Goal: Task Accomplishment & Management: Manage account settings

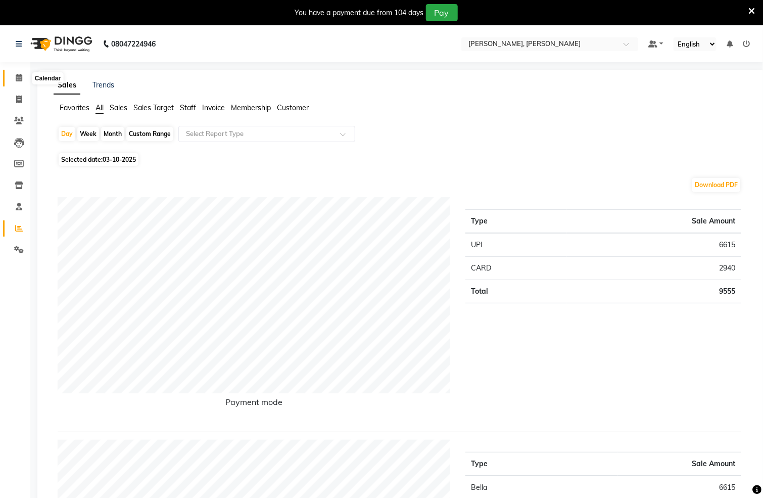
click at [19, 75] on icon at bounding box center [19, 78] width 7 height 8
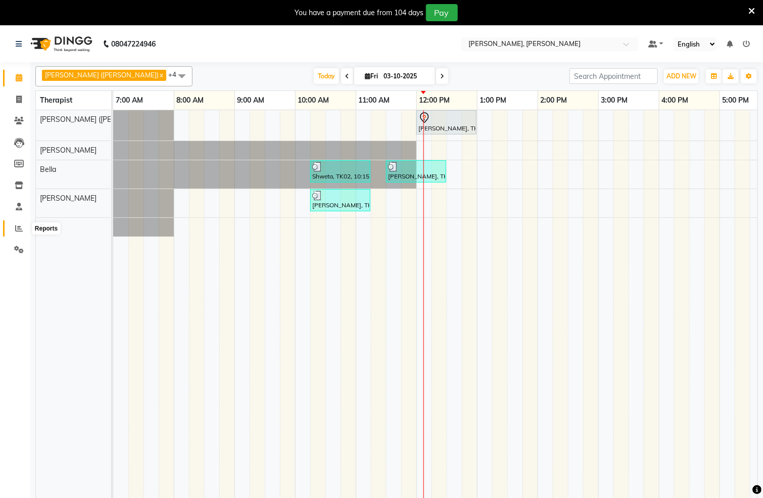
click at [20, 228] on icon at bounding box center [19, 228] width 8 height 8
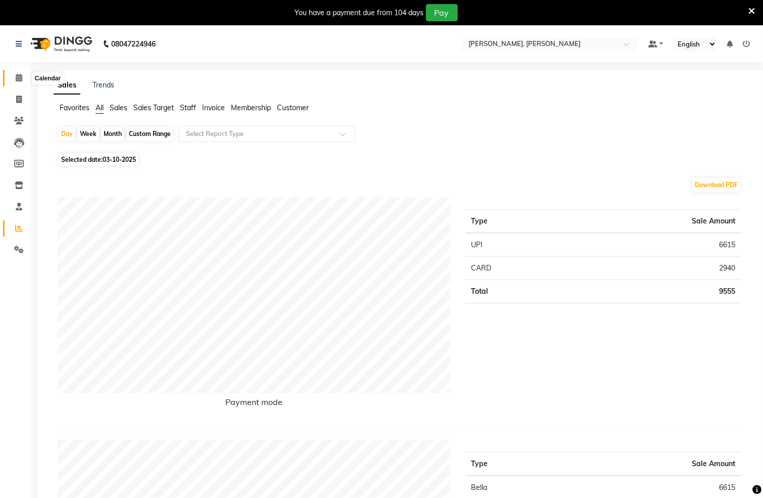
click at [20, 75] on icon at bounding box center [19, 78] width 7 height 8
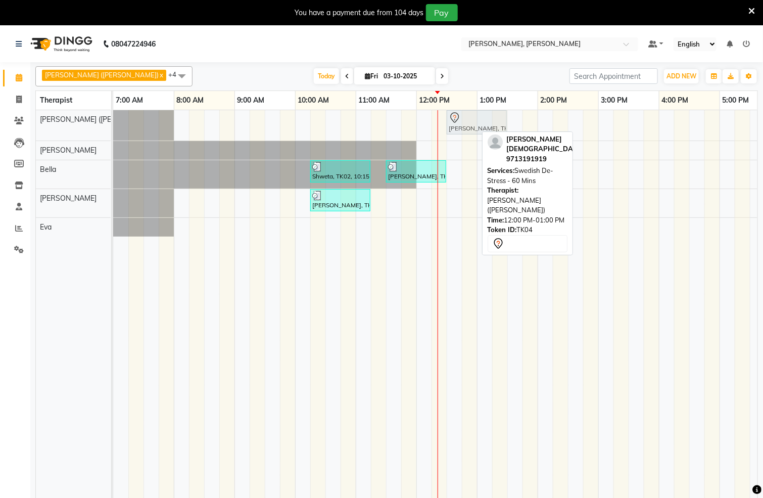
drag, startPoint x: 445, startPoint y: 121, endPoint x: 478, endPoint y: 123, distance: 33.4
click at [113, 123] on div "[PERSON_NAME], TK04, 12:00 PM-01:00 PM, Swedish De-Stress - 60 Mins [PERSON_NAM…" at bounding box center [113, 125] width 0 height 30
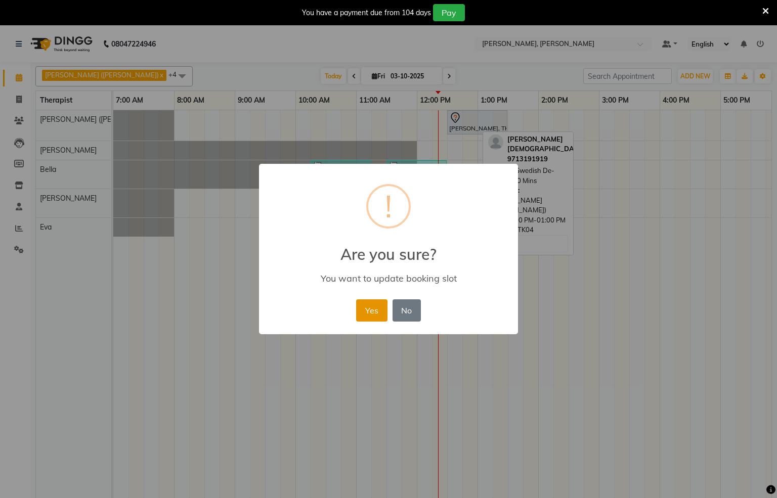
click at [375, 314] on button "Yes" at bounding box center [371, 310] width 31 height 22
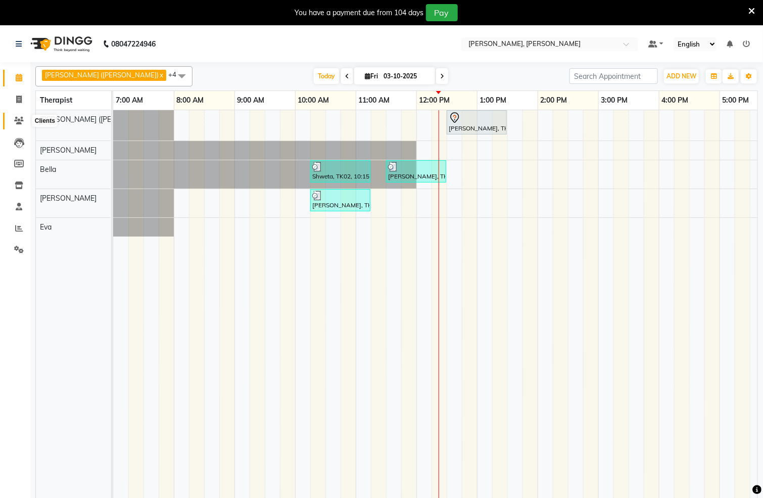
click at [21, 120] on icon at bounding box center [19, 121] width 10 height 8
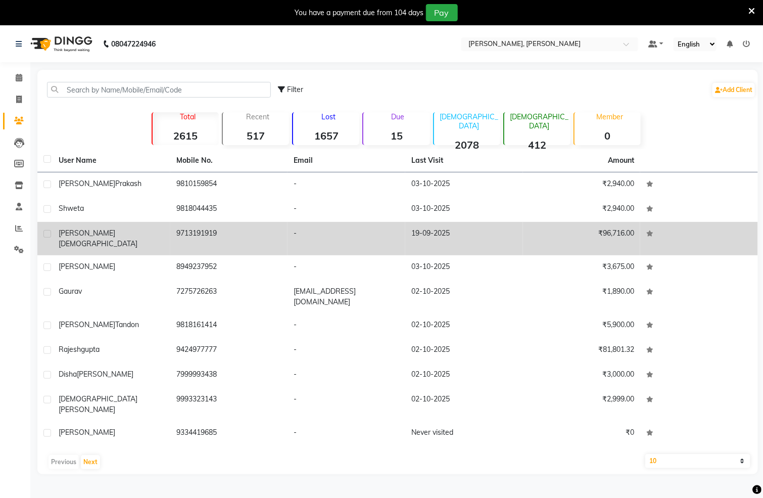
click at [190, 229] on td "9713191919" at bounding box center [229, 238] width 118 height 33
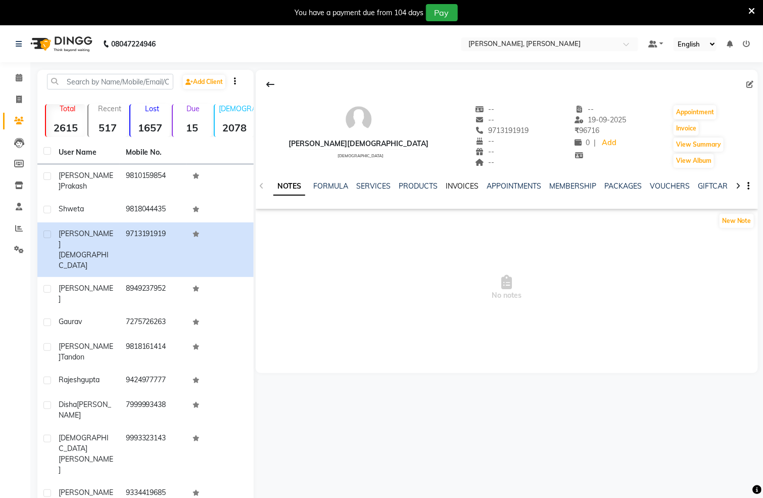
click at [460, 187] on link "INVOICES" at bounding box center [462, 186] width 33 height 9
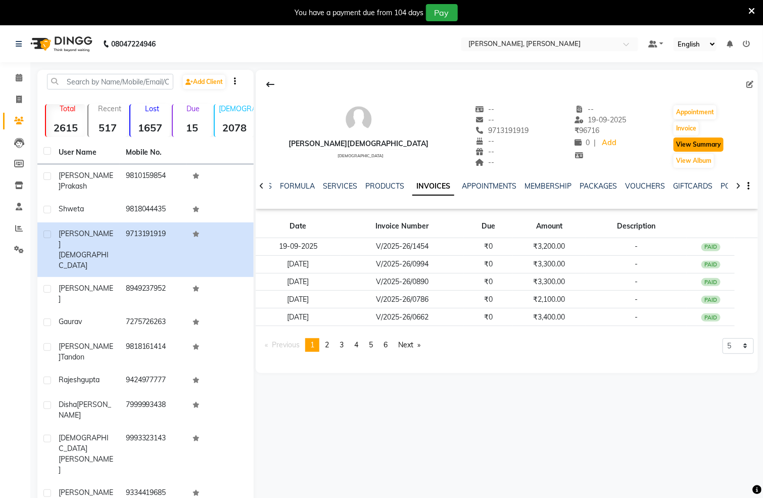
click at [697, 143] on button "View Summary" at bounding box center [699, 145] width 50 height 14
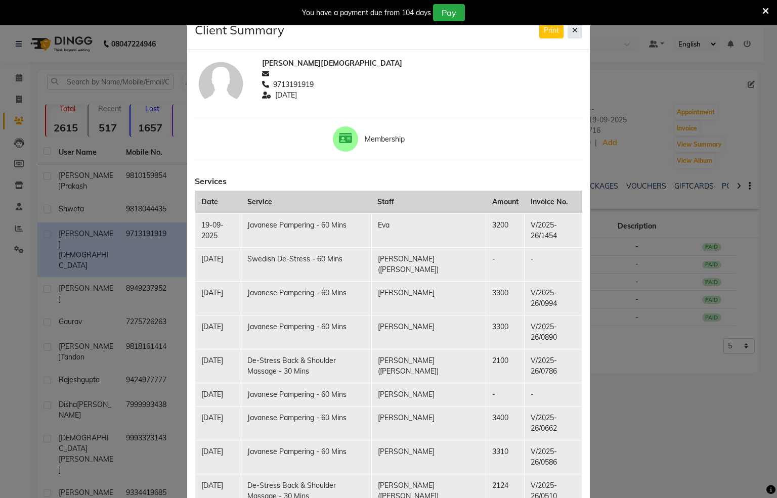
click at [572, 30] on icon at bounding box center [575, 30] width 6 height 7
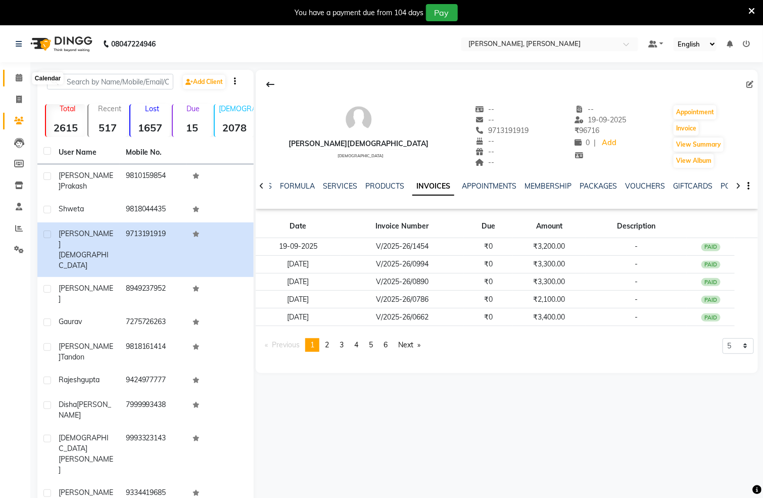
click at [20, 75] on icon at bounding box center [19, 78] width 7 height 8
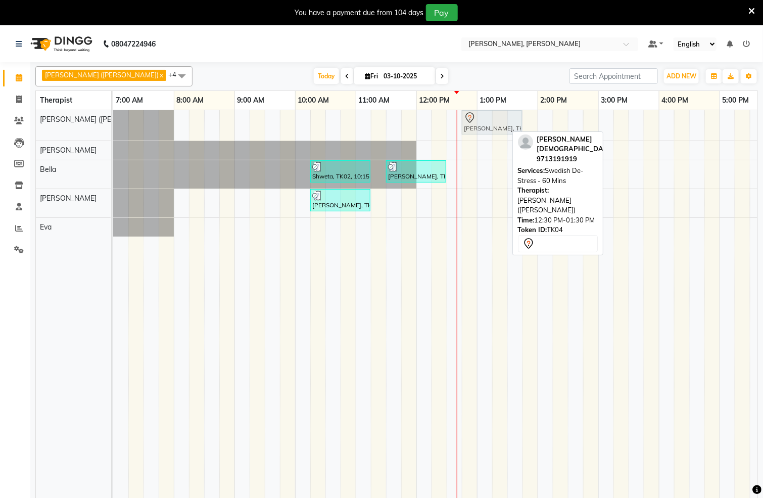
drag, startPoint x: 470, startPoint y: 126, endPoint x: 491, endPoint y: 129, distance: 21.5
click at [113, 129] on div "[PERSON_NAME], TK04, 12:30 PM-01:30 PM, Swedish De-Stress - 60 Mins [PERSON_NAM…" at bounding box center [113, 125] width 0 height 30
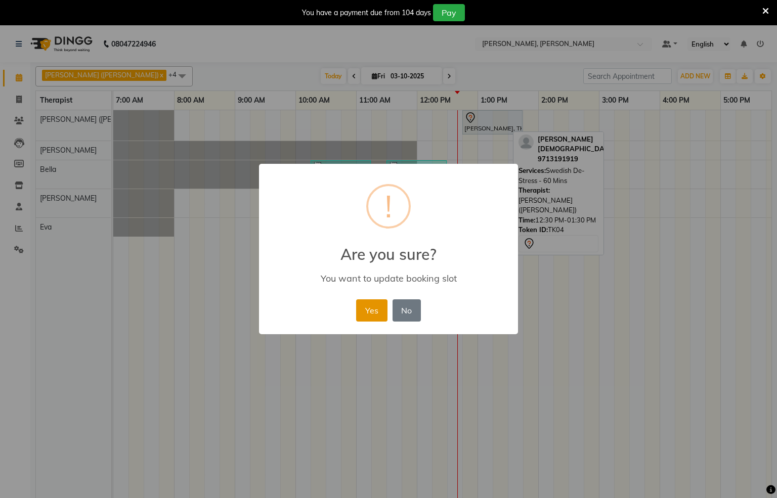
click at [369, 315] on button "Yes" at bounding box center [371, 310] width 31 height 22
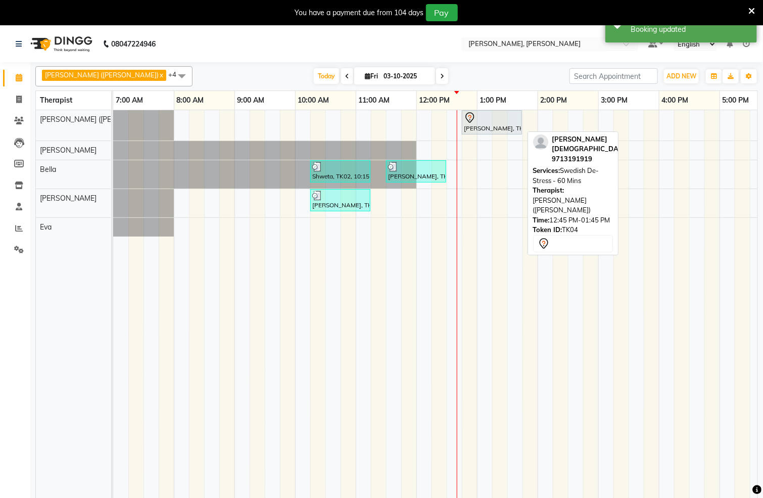
click at [480, 123] on div at bounding box center [492, 118] width 56 height 12
select select "7"
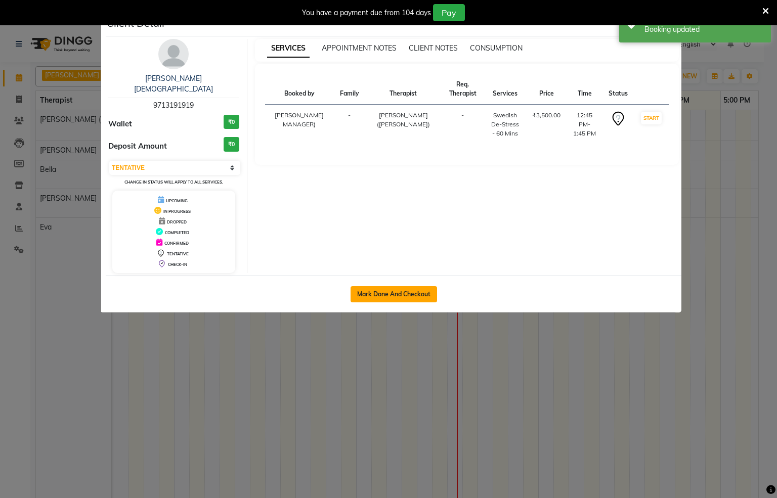
click at [402, 286] on button "Mark Done And Checkout" at bounding box center [393, 294] width 86 height 16
select select "service"
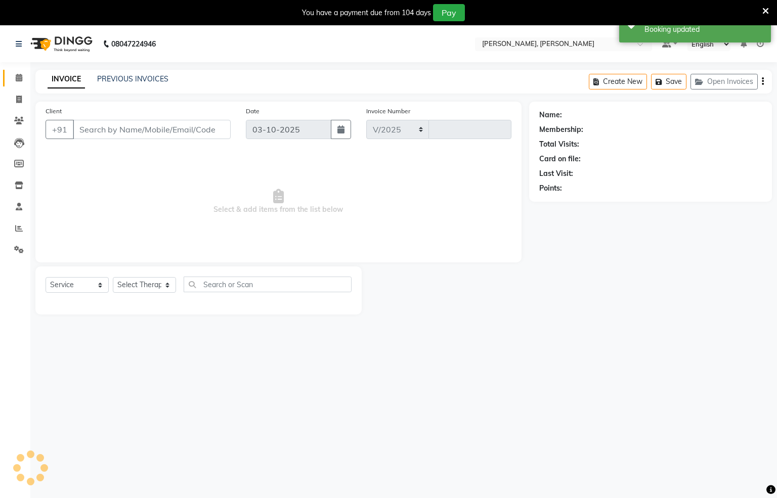
select select "6399"
type input "1569"
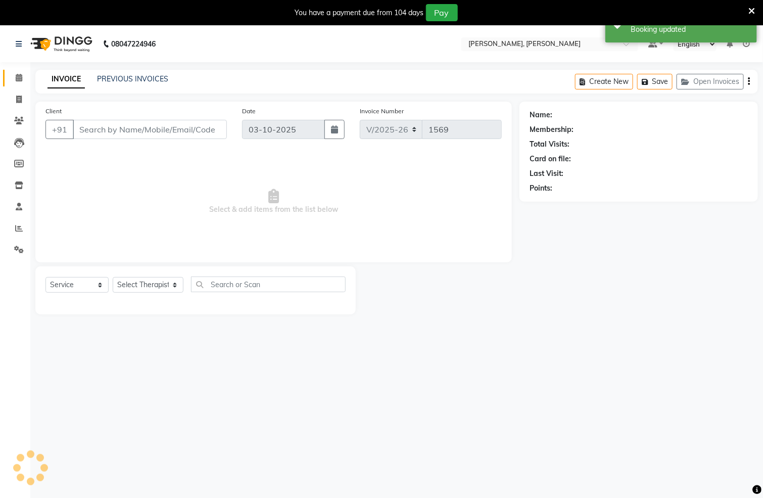
type input "9713191919"
select select "55791"
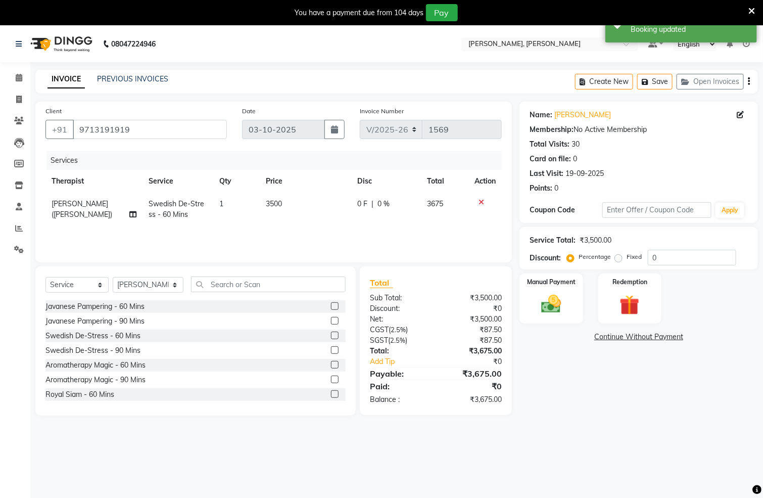
click at [627, 258] on label "Fixed" at bounding box center [634, 256] width 15 height 9
click at [619, 258] on input "Fixed" at bounding box center [620, 256] width 7 height 7
radio input "true"
click at [668, 253] on input "0" at bounding box center [692, 258] width 88 height 16
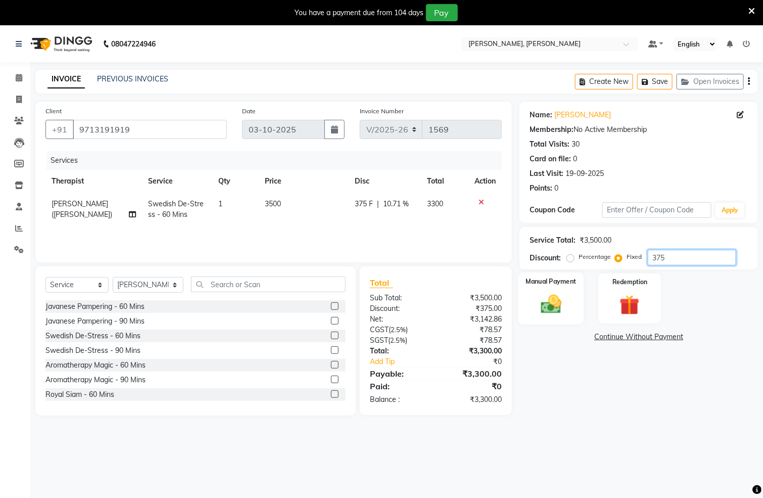
type input "375"
click at [576, 302] on div "Manual Payment" at bounding box center [552, 299] width 66 height 52
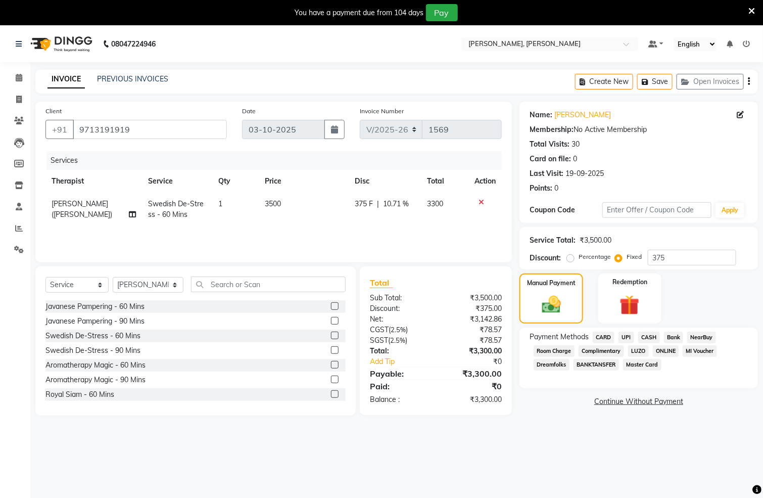
click at [644, 339] on span "CASH" at bounding box center [650, 338] width 22 height 12
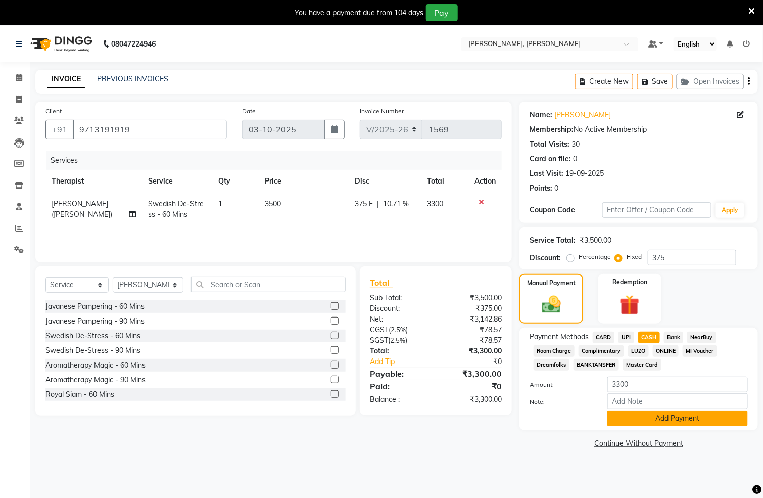
click at [652, 420] on button "Add Payment" at bounding box center [678, 419] width 141 height 16
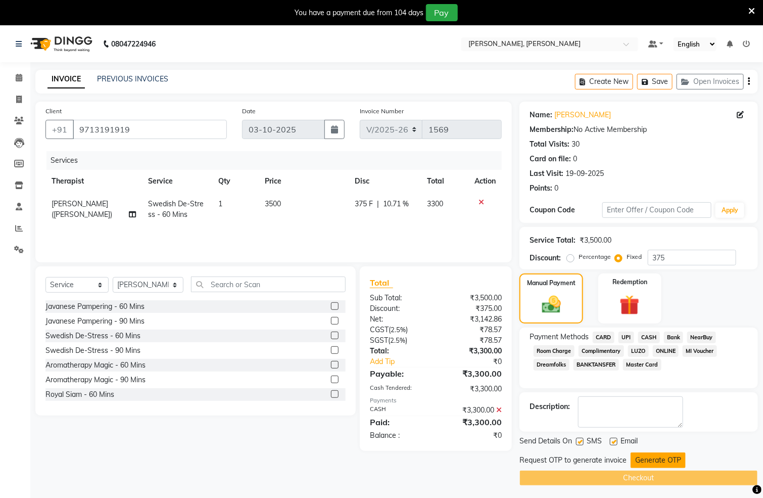
click at [652, 463] on button "Generate OTP" at bounding box center [658, 461] width 55 height 16
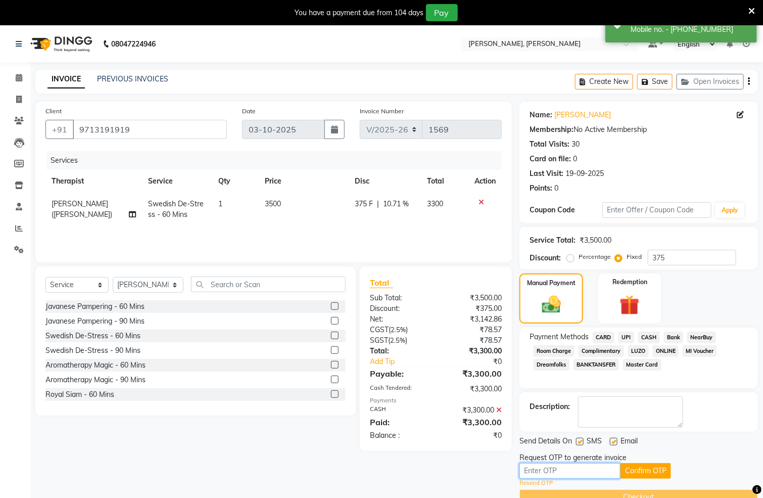
click at [597, 475] on input "text" at bounding box center [570, 471] width 101 height 16
type input "3787"
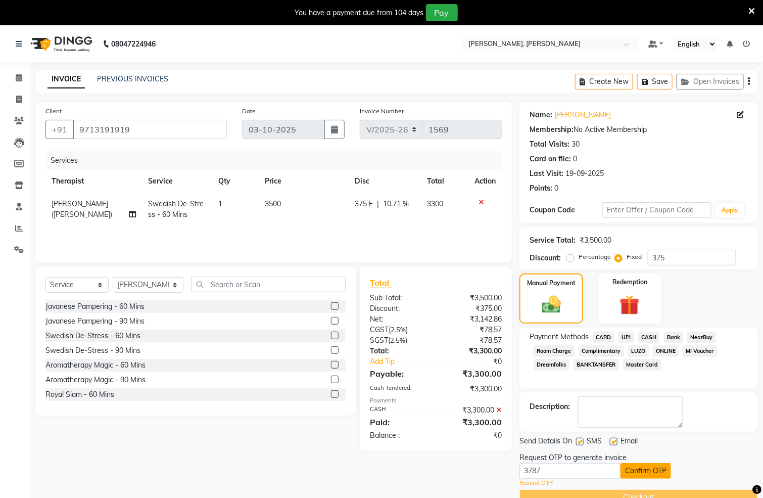
click at [637, 472] on button "Confirm OTP" at bounding box center [646, 471] width 51 height 16
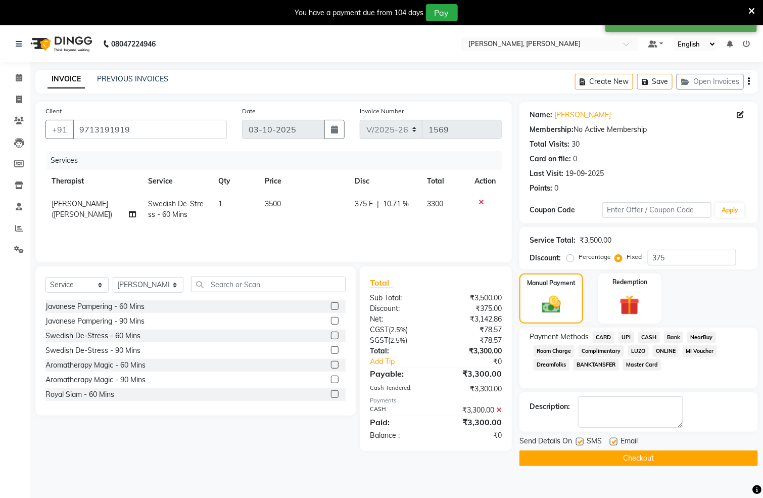
click at [643, 455] on button "Checkout" at bounding box center [639, 458] width 239 height 16
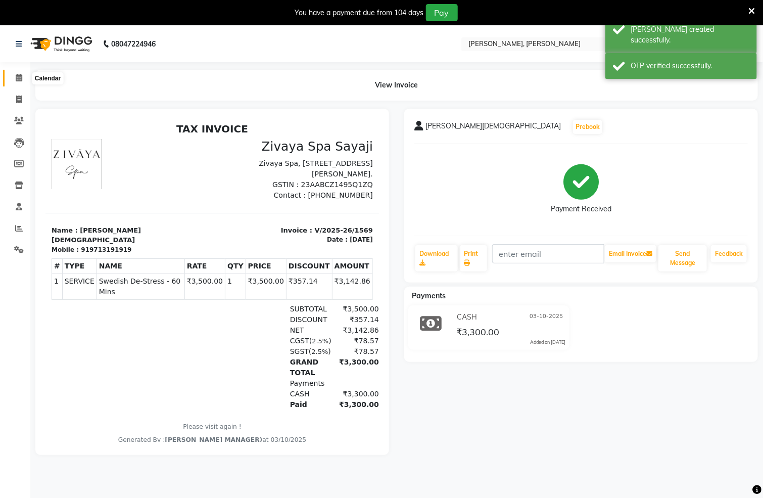
click at [16, 75] on icon at bounding box center [19, 78] width 7 height 8
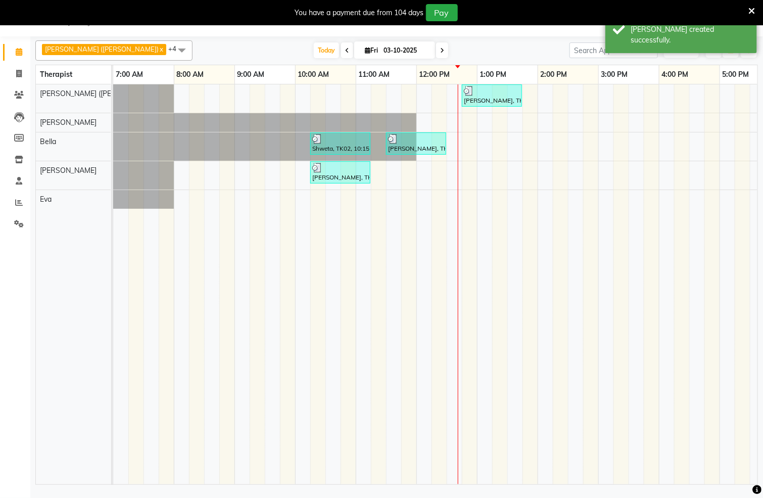
scroll to position [0, 294]
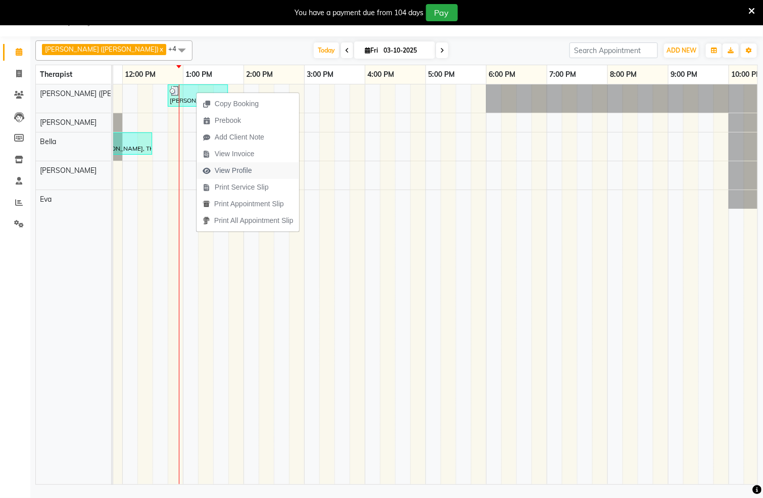
click at [246, 173] on span "View Profile" at bounding box center [233, 170] width 37 height 11
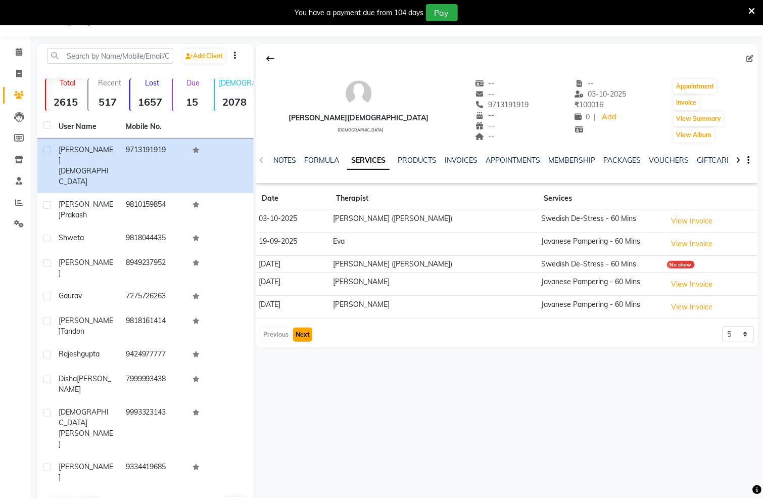
click at [299, 340] on button "Next" at bounding box center [302, 335] width 19 height 14
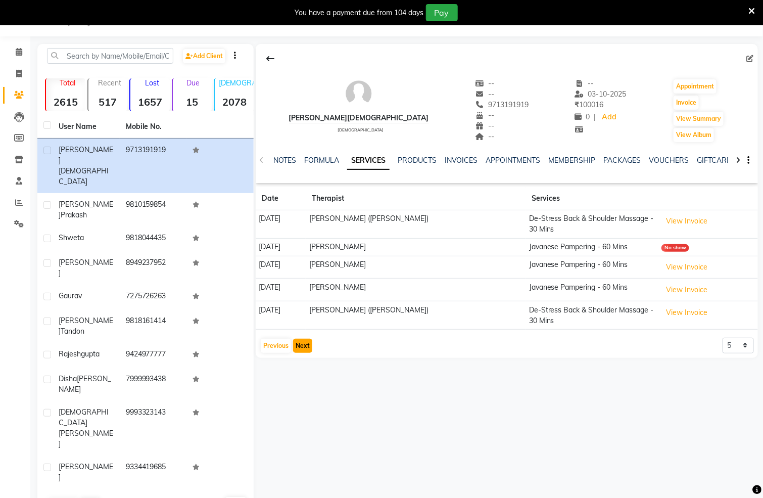
click at [299, 340] on button "Next" at bounding box center [302, 346] width 19 height 14
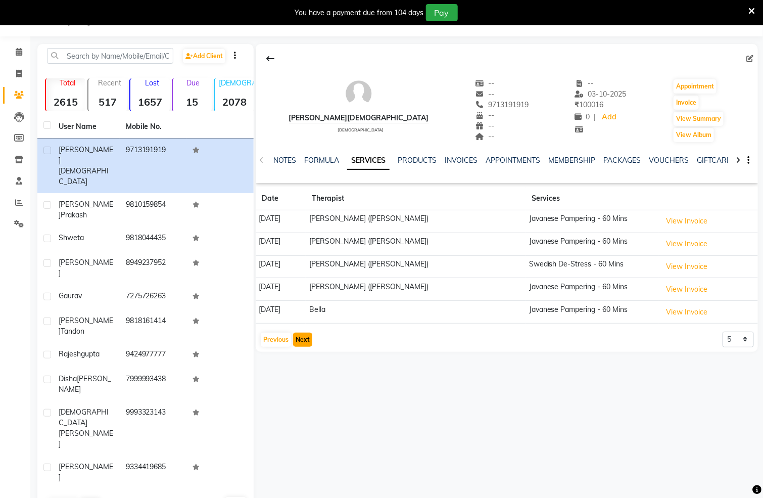
click at [299, 340] on button "Next" at bounding box center [302, 340] width 19 height 14
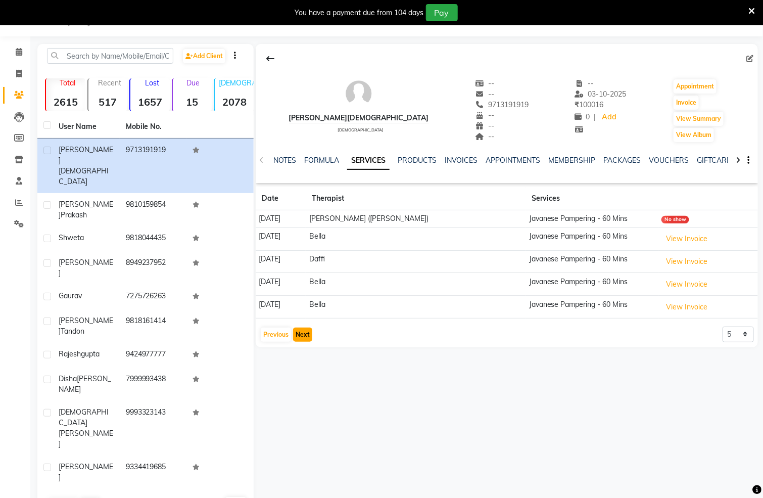
click at [299, 340] on button "Next" at bounding box center [302, 335] width 19 height 14
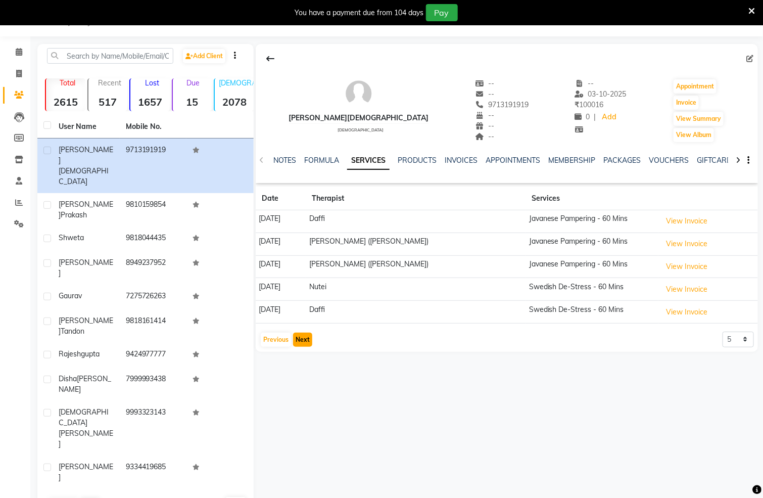
click at [299, 340] on button "Next" at bounding box center [302, 340] width 19 height 14
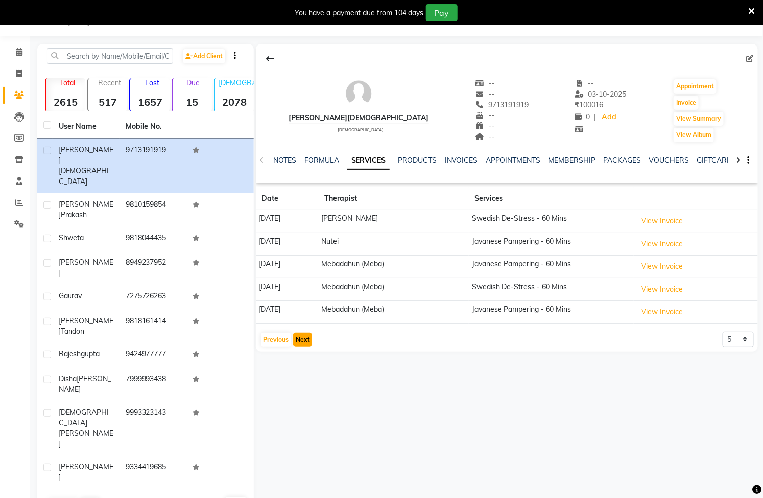
click at [299, 340] on button "Next" at bounding box center [302, 340] width 19 height 14
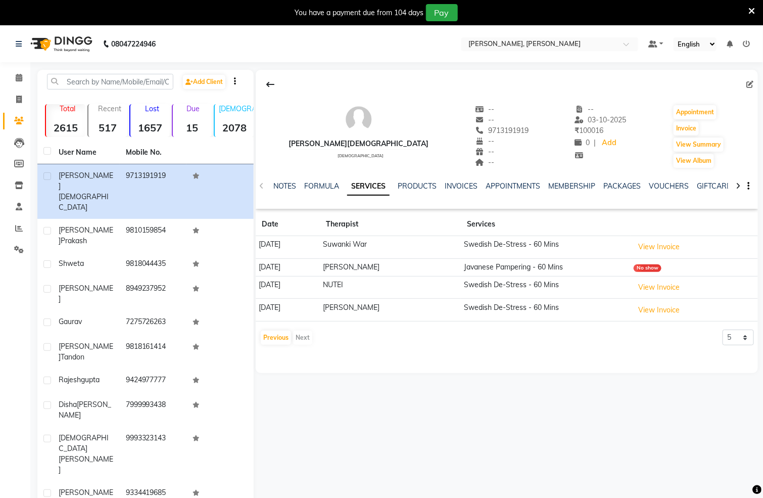
click at [42, 41] on img at bounding box center [60, 44] width 69 height 28
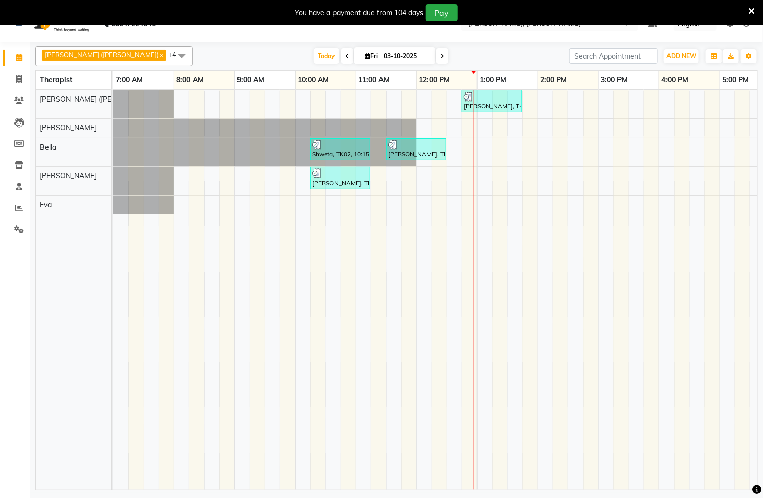
scroll to position [26, 0]
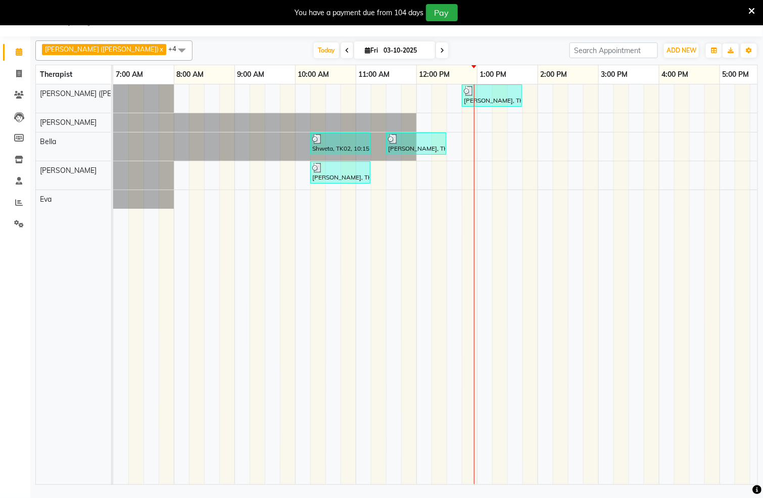
click at [753, 11] on icon at bounding box center [752, 11] width 7 height 9
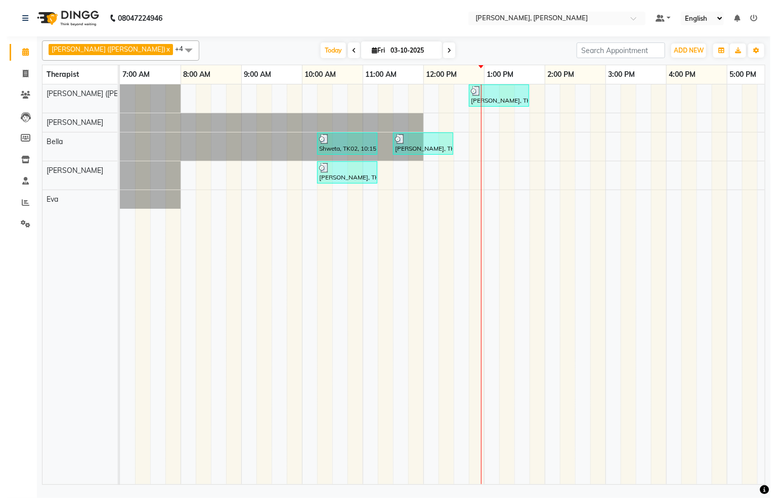
scroll to position [0, 0]
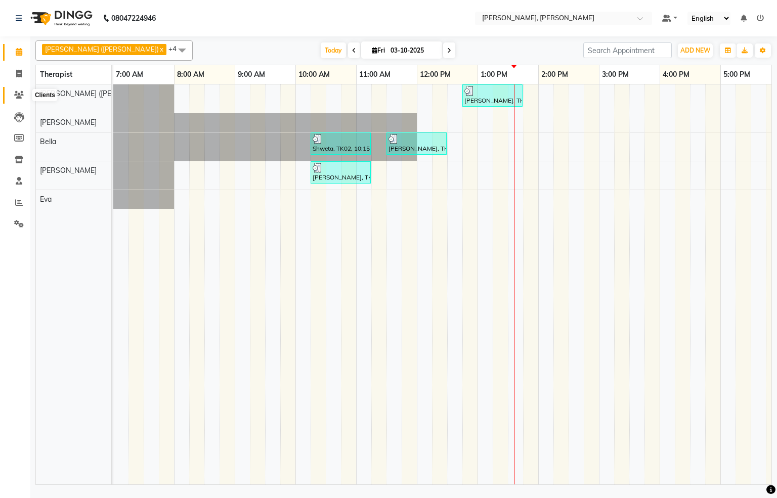
click at [23, 94] on icon at bounding box center [19, 95] width 10 height 8
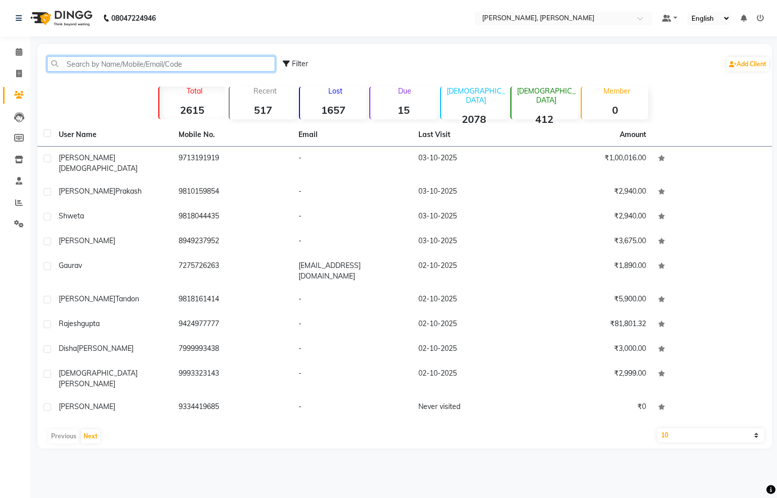
click at [188, 65] on input "text" at bounding box center [161, 64] width 228 height 16
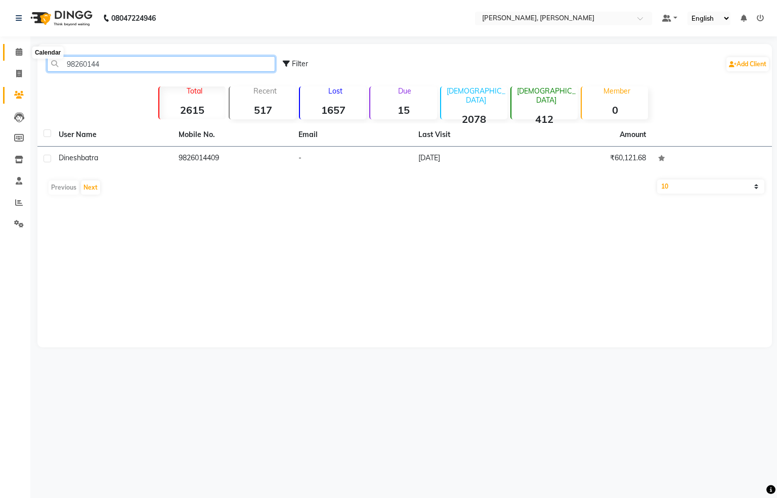
type input "98260144"
click at [16, 48] on icon at bounding box center [19, 52] width 7 height 8
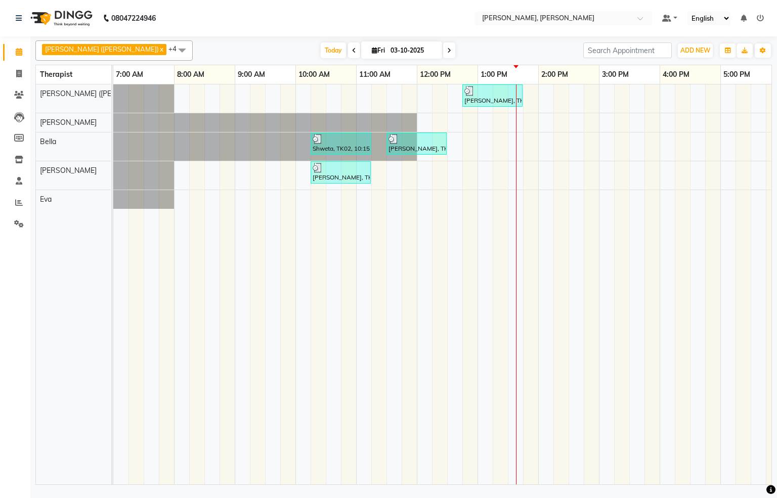
click at [578, 202] on div "[PERSON_NAME], TK04, 12:45 PM-01:45 PM, Swedish De-Stress - 60 Mins Shweta, TK0…" at bounding box center [598, 284] width 971 height 400
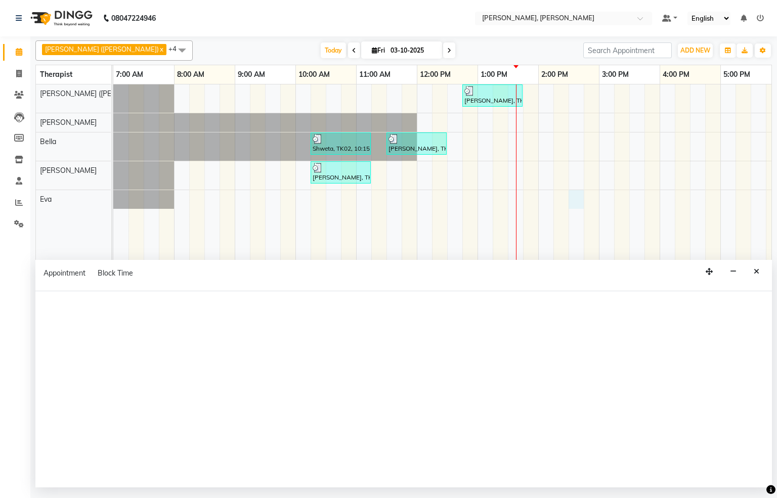
select select "83231"
select select "tentative"
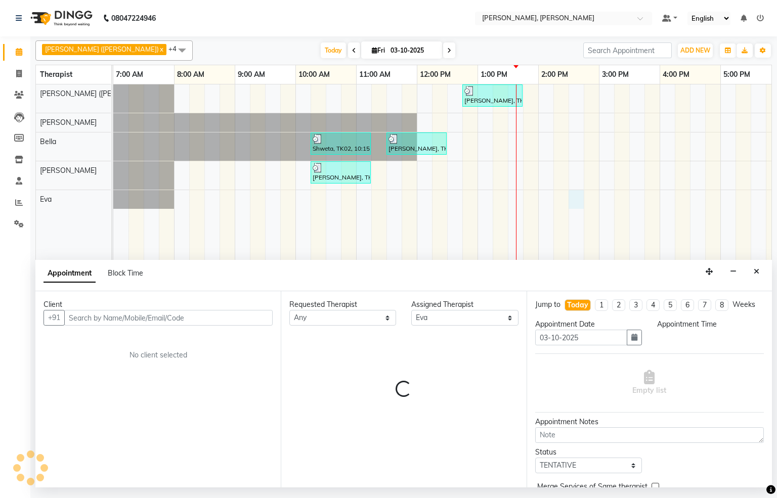
select select "870"
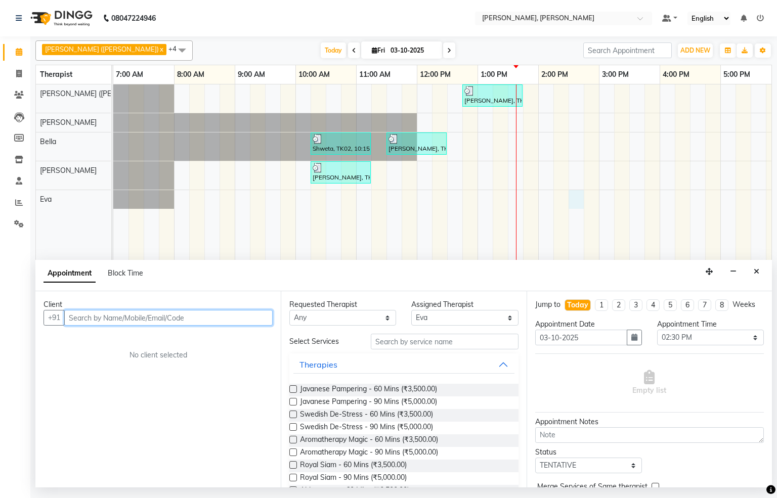
click at [193, 319] on input "text" at bounding box center [168, 318] width 208 height 16
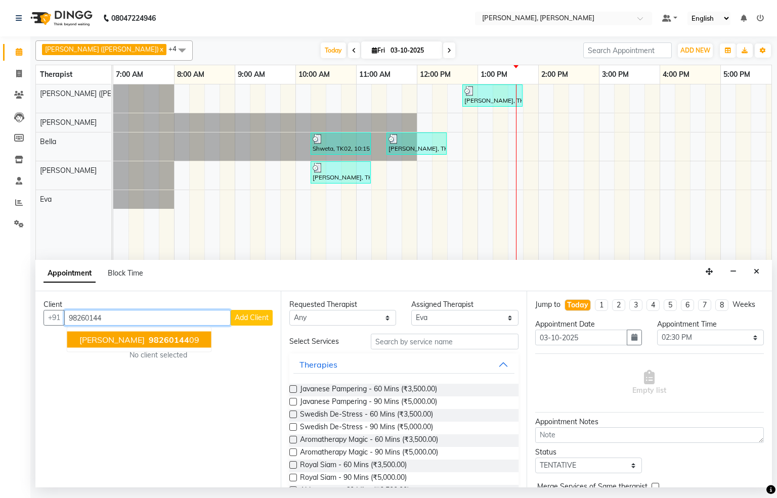
click at [149, 341] on span "98260144" at bounding box center [169, 340] width 40 height 10
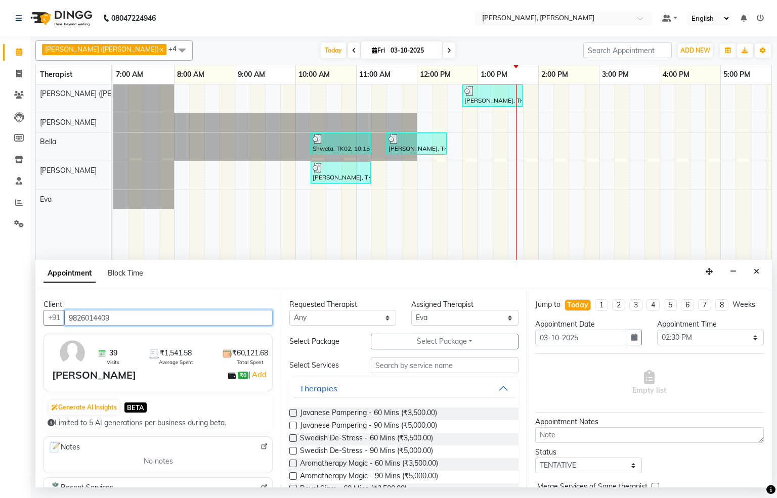
type input "9826014409"
click at [293, 439] on label at bounding box center [293, 438] width 8 height 8
click at [293, 439] on input "checkbox" at bounding box center [292, 439] width 7 height 7
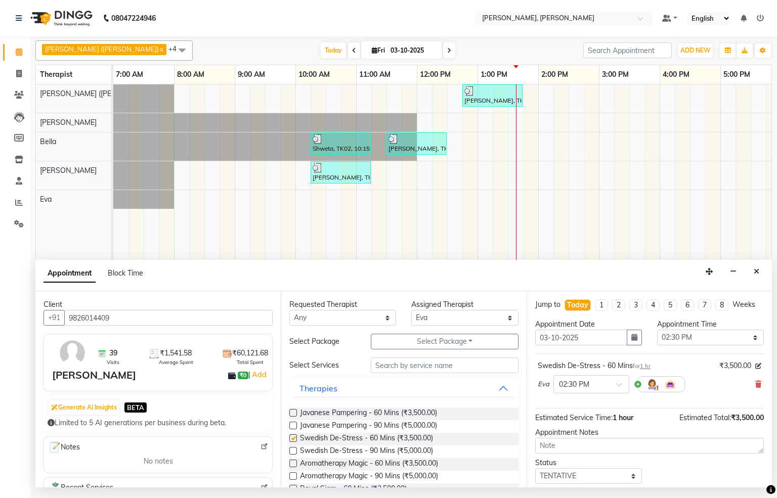
checkbox input "false"
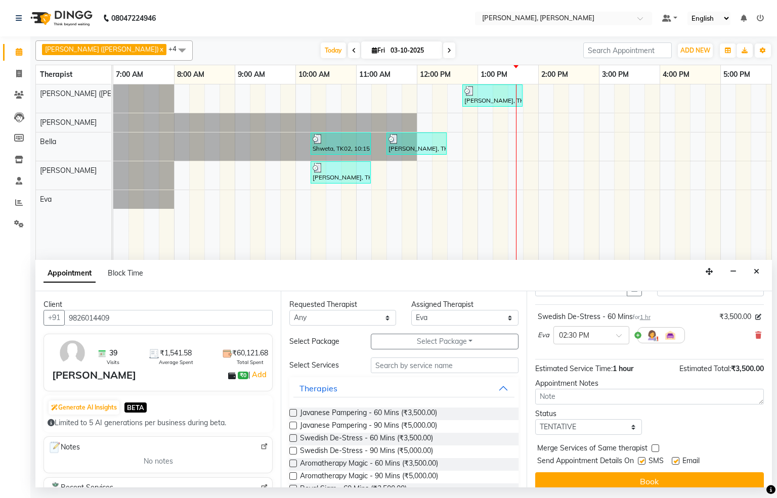
scroll to position [71, 0]
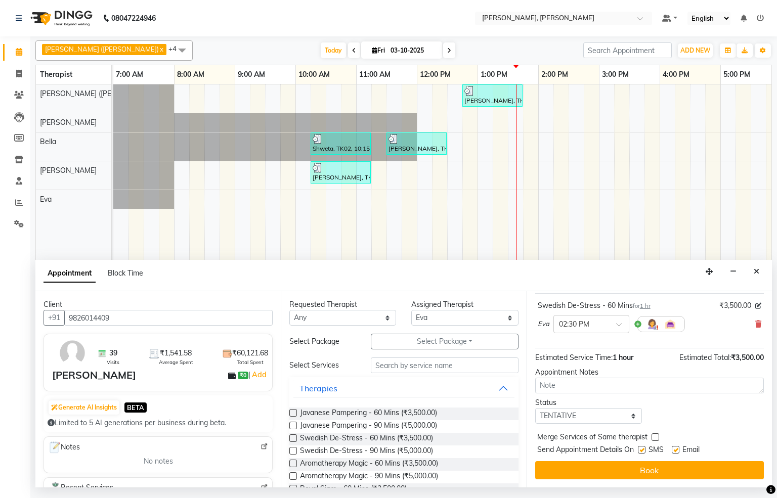
click at [645, 471] on button "Book" at bounding box center [649, 470] width 229 height 18
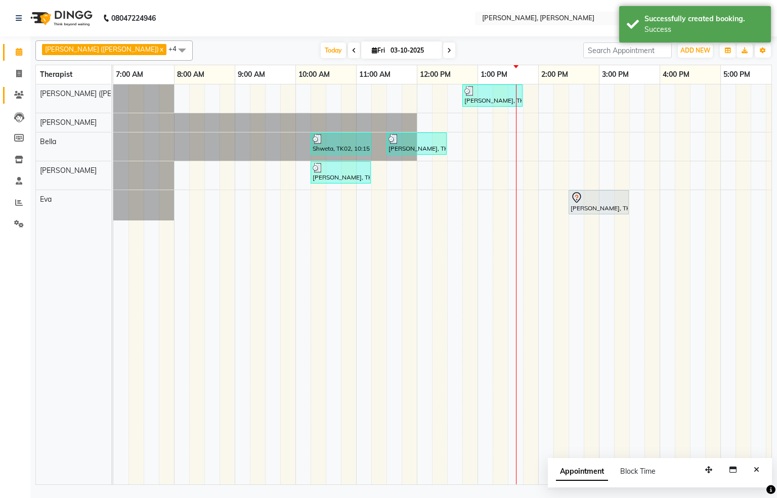
click at [21, 89] on span at bounding box center [19, 95] width 18 height 12
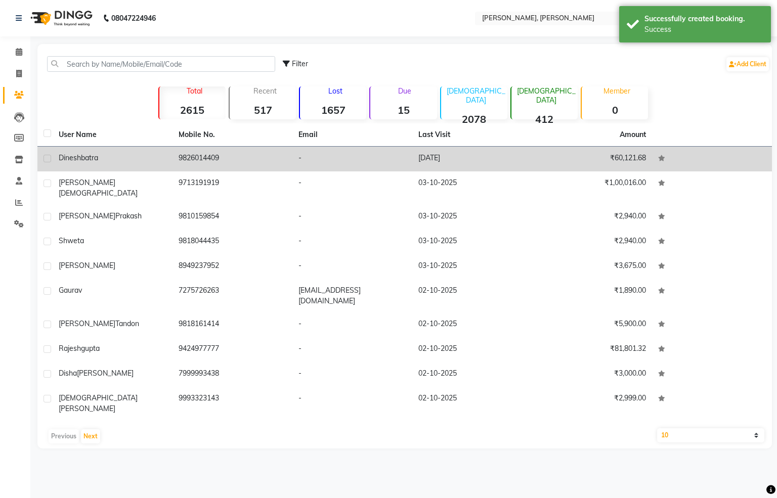
click at [78, 160] on span "dinesh" at bounding box center [70, 157] width 22 height 9
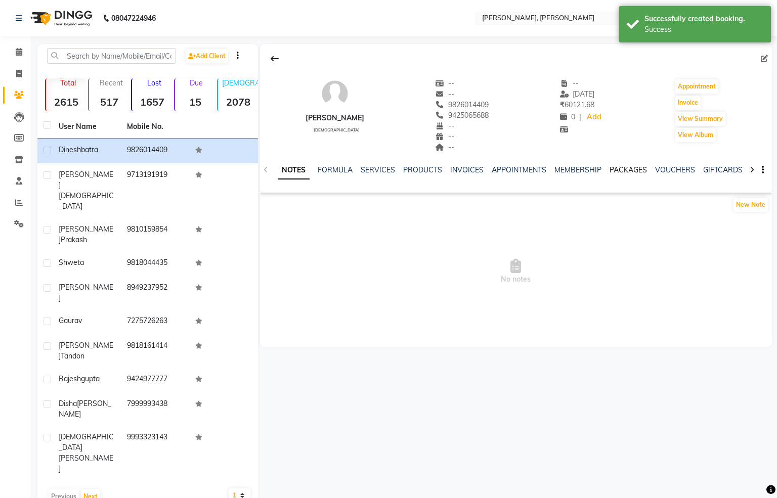
click at [619, 165] on link "PACKAGES" at bounding box center [627, 169] width 37 height 9
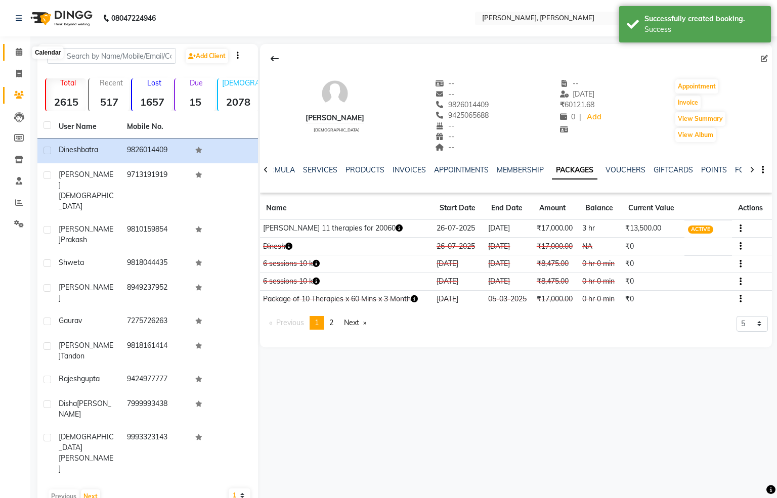
click at [17, 47] on span at bounding box center [19, 53] width 18 height 12
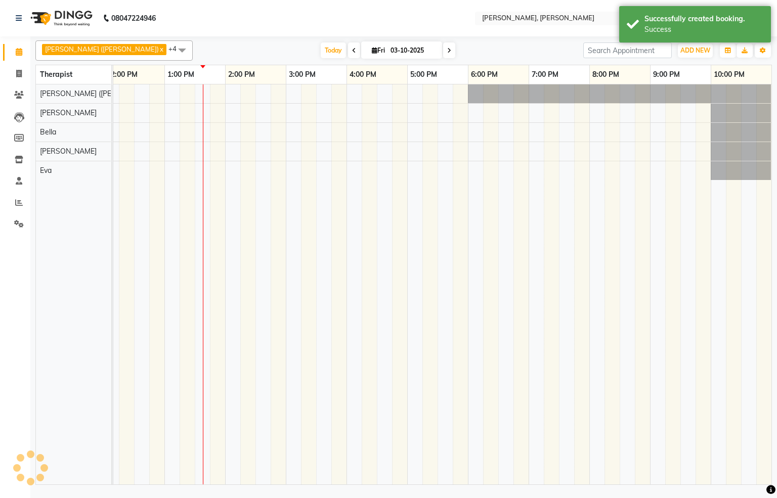
scroll to position [0, 313]
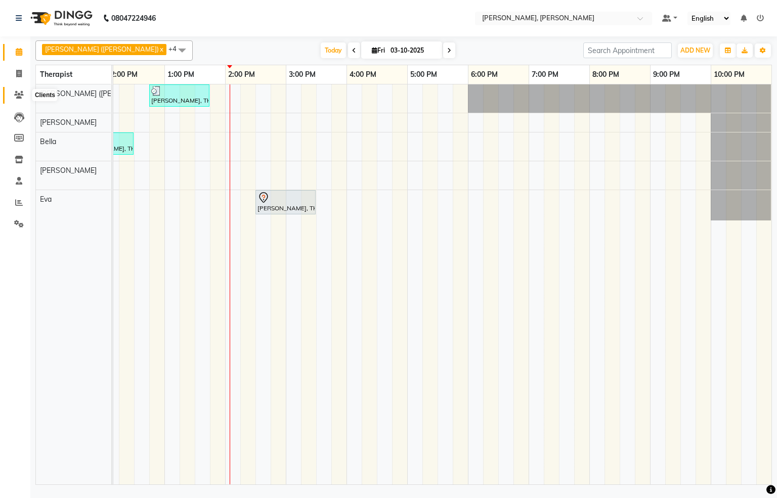
click at [16, 96] on icon at bounding box center [19, 95] width 10 height 8
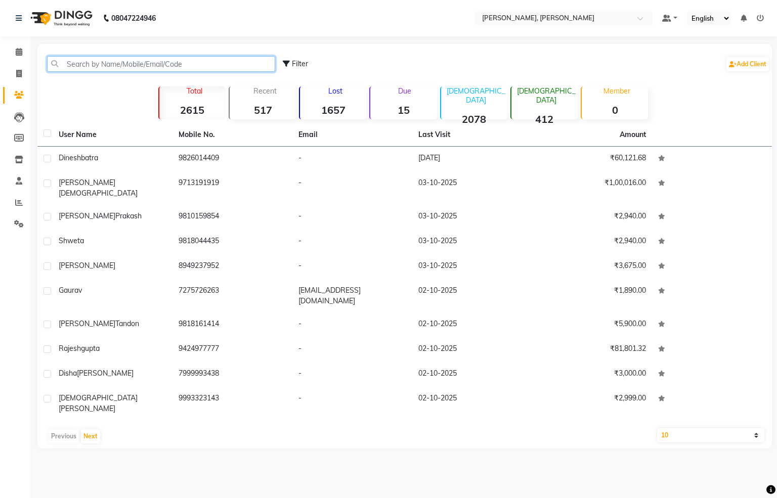
click at [176, 65] on input "text" at bounding box center [161, 64] width 228 height 16
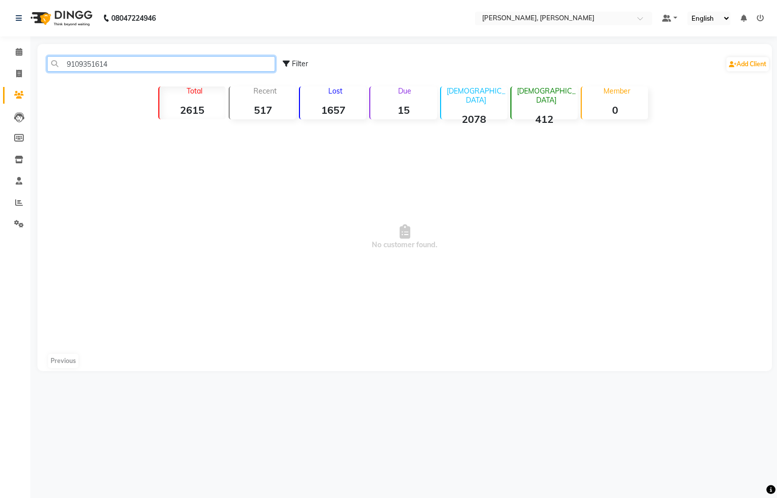
drag, startPoint x: 124, startPoint y: 62, endPoint x: 56, endPoint y: 61, distance: 68.3
click at [56, 61] on input "9109351614" at bounding box center [161, 64] width 228 height 16
type input "9109351614"
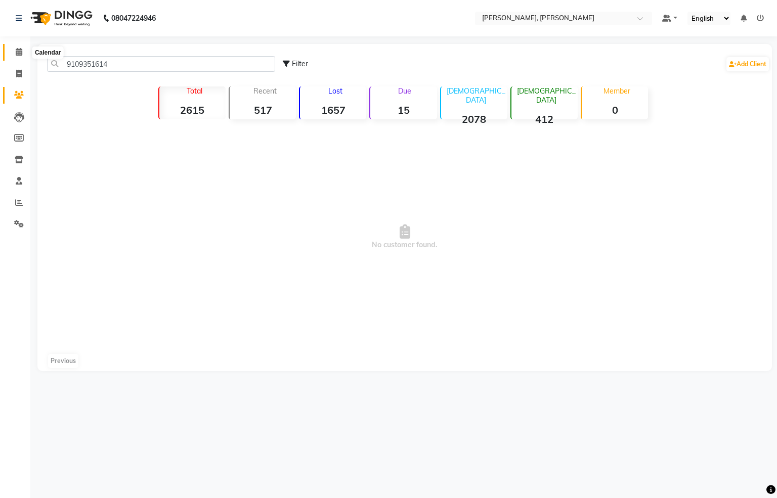
click at [17, 54] on icon at bounding box center [19, 52] width 7 height 8
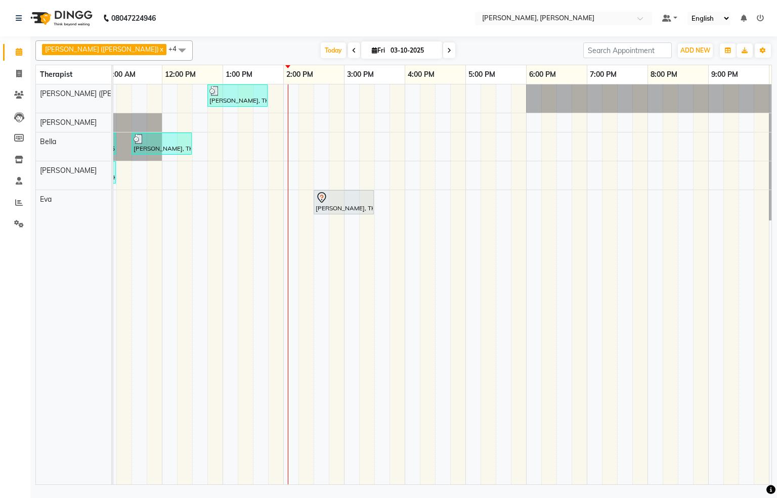
scroll to position [0, 256]
click at [393, 106] on div "[PERSON_NAME], TK04, 12:45 PM-01:45 PM, Swedish De-Stress - 60 Mins Shweta, TK0…" at bounding box center [342, 284] width 971 height 400
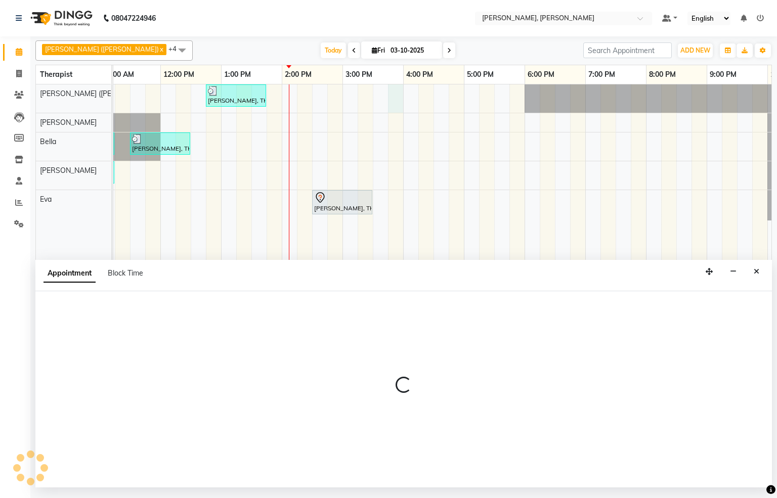
select select "55791"
select select "tentative"
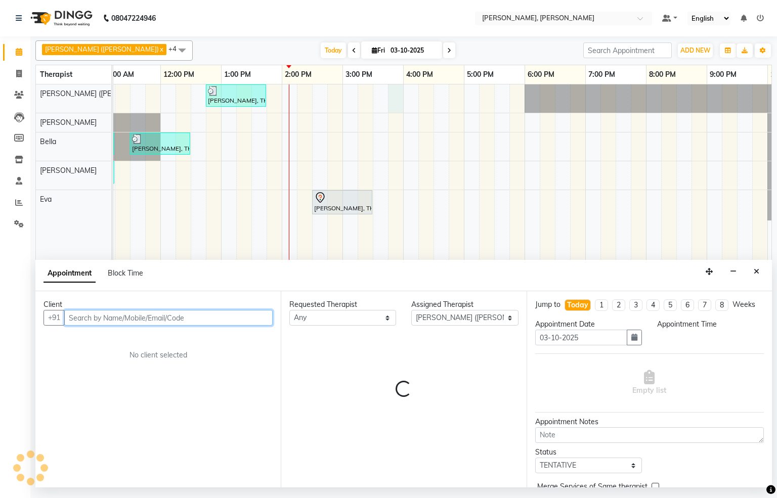
select select "945"
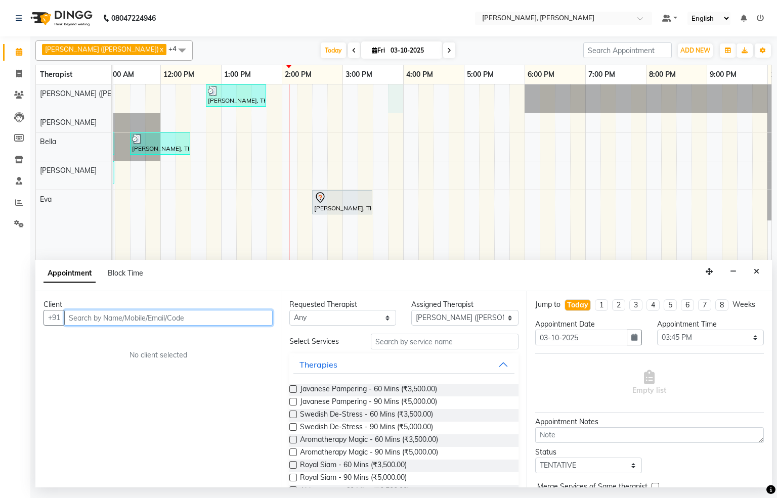
click at [232, 318] on input "text" at bounding box center [168, 318] width 208 height 16
type input "9555753542"
click at [246, 322] on span "Add Client" at bounding box center [252, 317] width 34 height 9
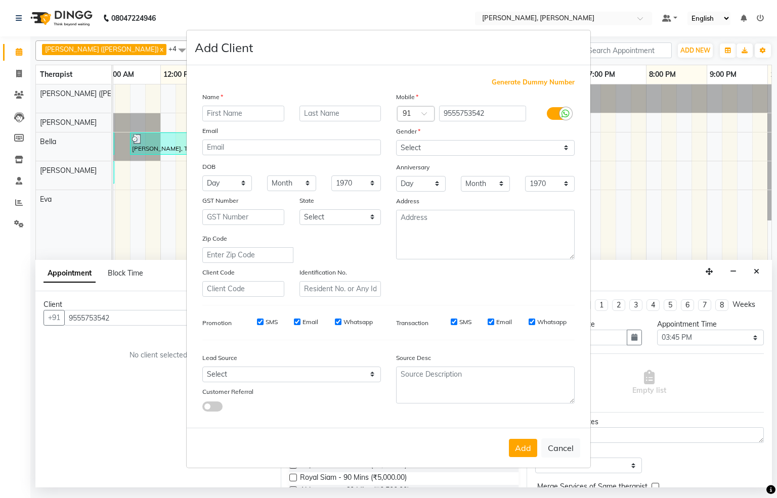
click at [264, 113] on input "text" at bounding box center [243, 114] width 82 height 16
type input "Leena"
click at [560, 148] on select "Select [DEMOGRAPHIC_DATA] [DEMOGRAPHIC_DATA] Other Prefer Not To Say" at bounding box center [485, 148] width 178 height 16
select select "[DEMOGRAPHIC_DATA]"
click at [396, 141] on select "Select [DEMOGRAPHIC_DATA] [DEMOGRAPHIC_DATA] Other Prefer Not To Say" at bounding box center [485, 148] width 178 height 16
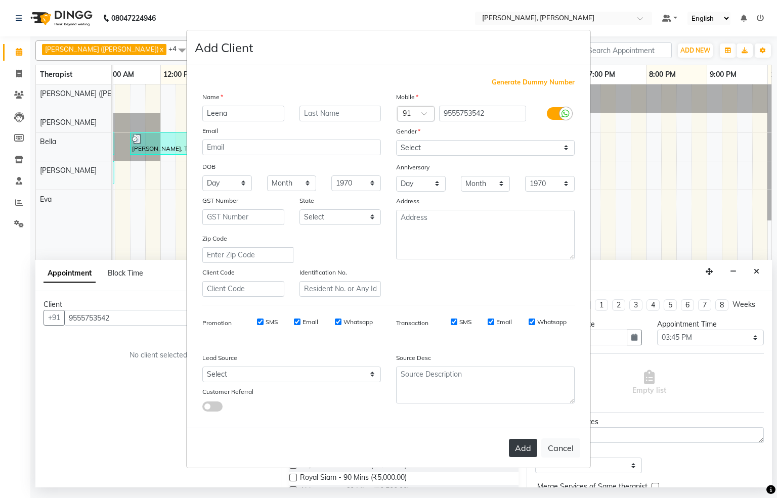
click at [522, 447] on button "Add" at bounding box center [523, 448] width 28 height 18
select select
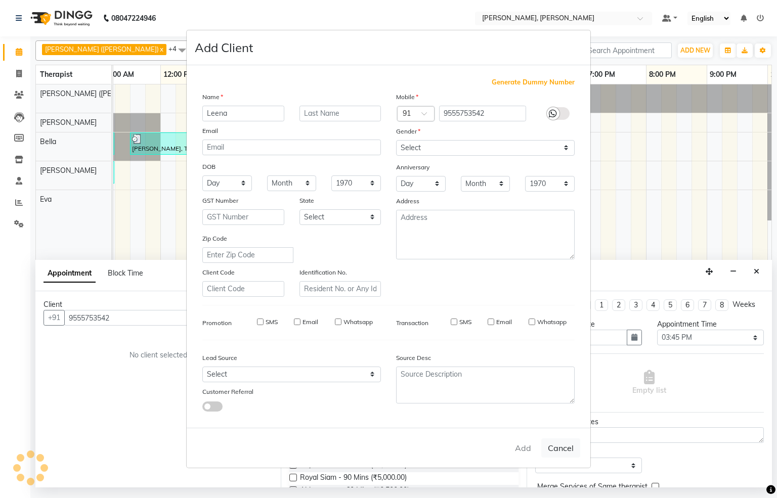
select select
checkbox input "false"
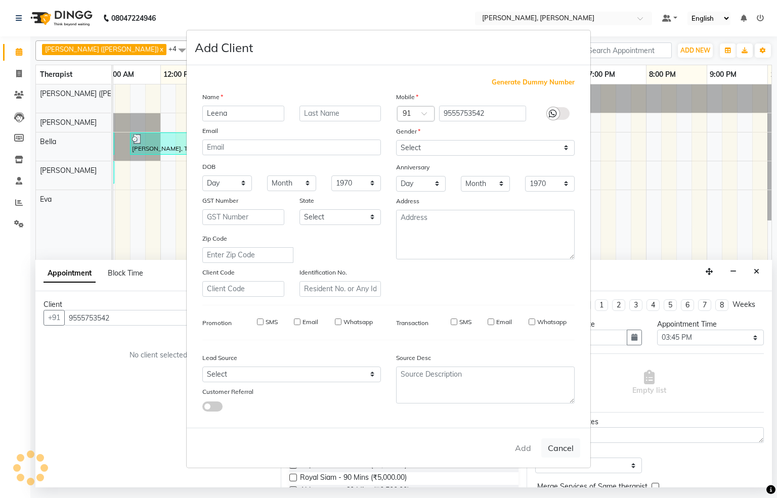
checkbox input "false"
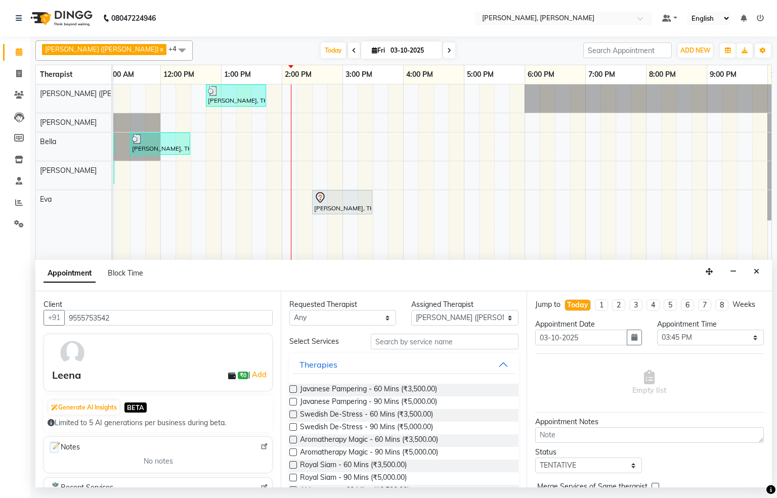
click at [293, 414] on label at bounding box center [293, 415] width 8 height 8
click at [293, 414] on input "checkbox" at bounding box center [292, 415] width 7 height 7
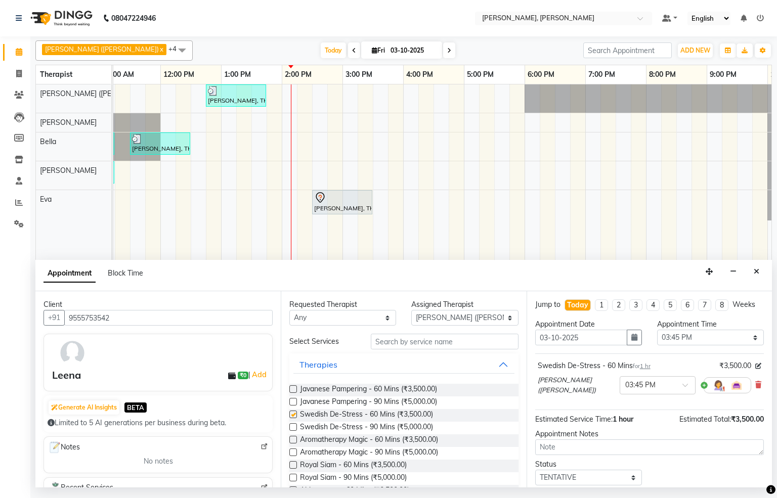
checkbox input "false"
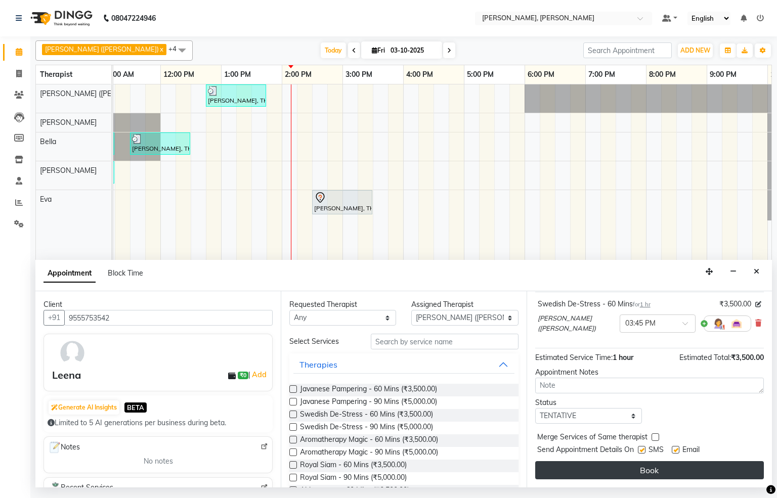
click at [633, 466] on button "Book" at bounding box center [649, 470] width 229 height 18
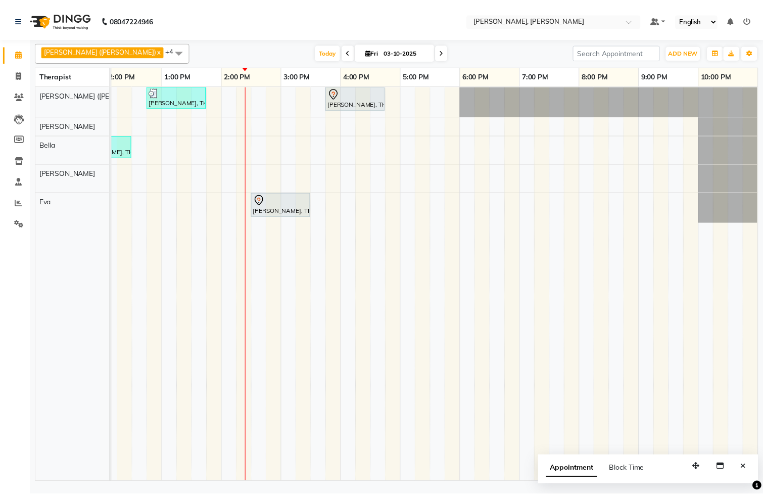
scroll to position [0, 326]
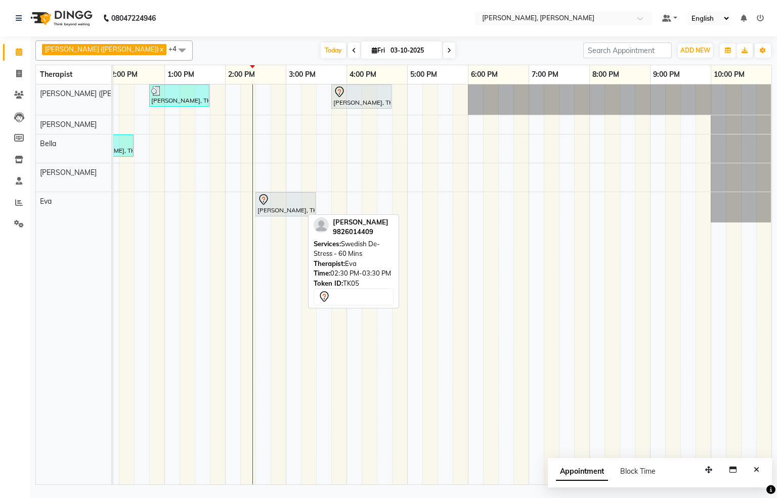
click at [258, 211] on div "[PERSON_NAME], TK05, 02:30 PM-03:30 PM, Swedish De-Stress - 60 Mins" at bounding box center [285, 204] width 58 height 21
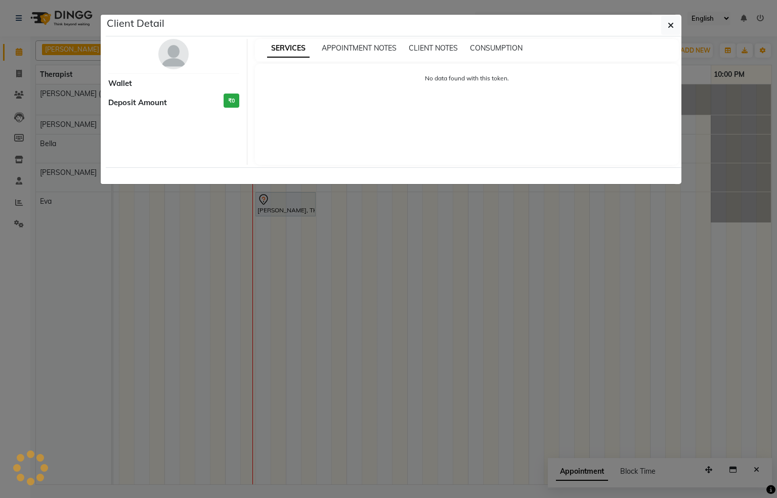
select select "7"
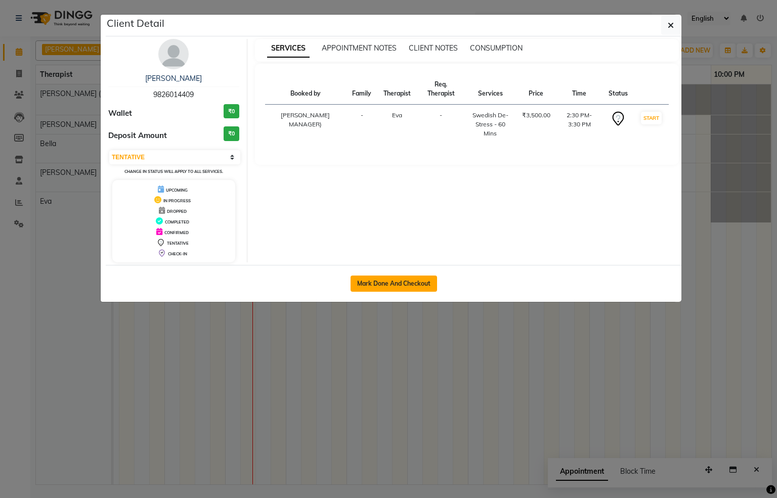
click at [402, 287] on button "Mark Done And Checkout" at bounding box center [393, 284] width 86 height 16
select select "service"
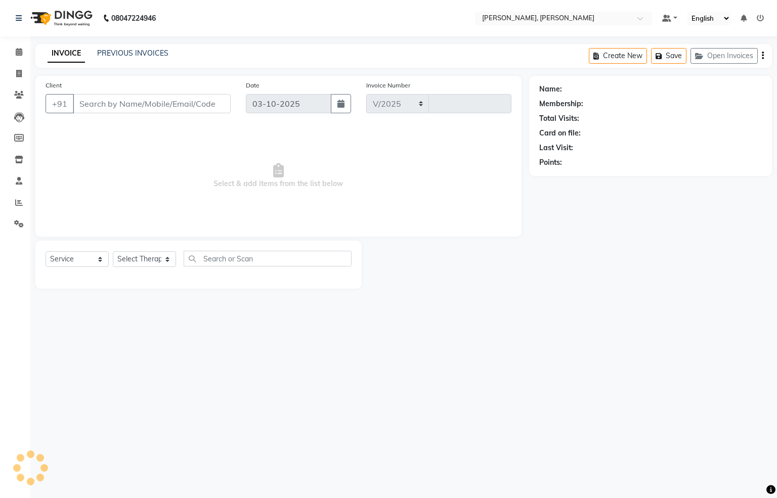
select select "6399"
type input "1570"
type input "9826014409"
select select "83231"
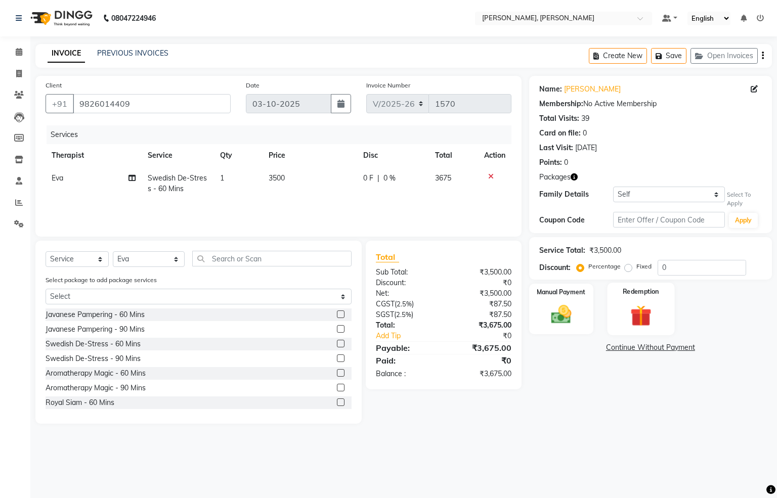
click at [616, 305] on div "Redemption" at bounding box center [640, 309] width 67 height 53
click at [614, 347] on span "Package 1" at bounding box center [619, 349] width 35 height 12
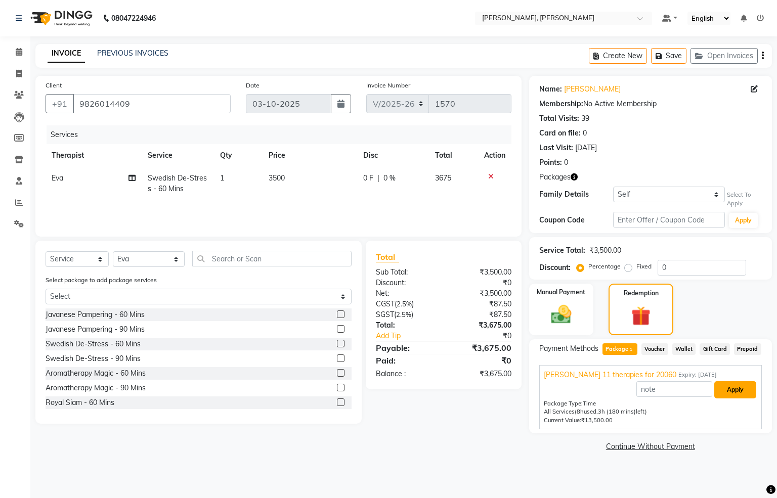
click at [738, 387] on button "Apply" at bounding box center [735, 389] width 42 height 17
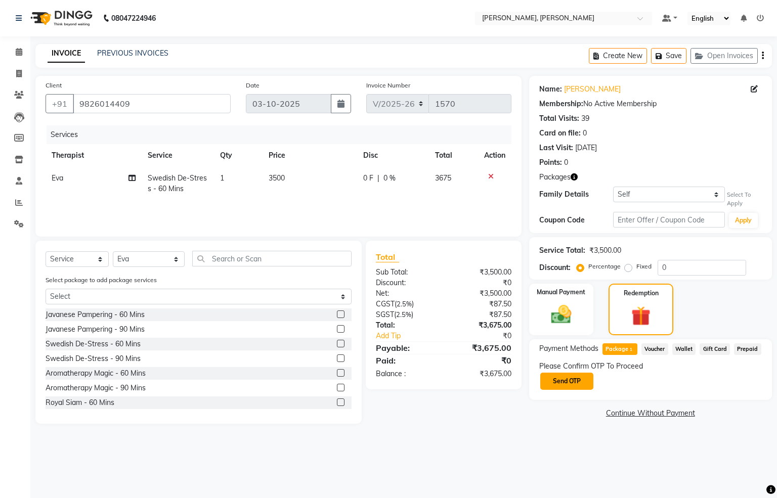
click at [570, 380] on button "Send OTP" at bounding box center [566, 381] width 53 height 17
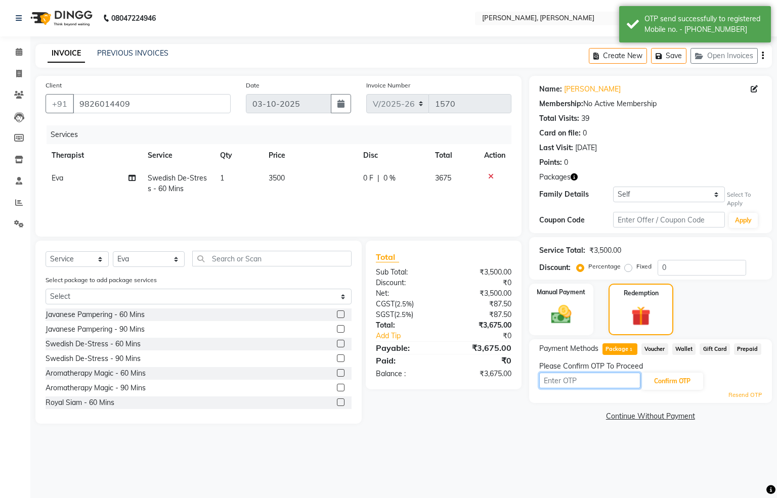
click at [597, 381] on input "text" at bounding box center [589, 381] width 101 height 16
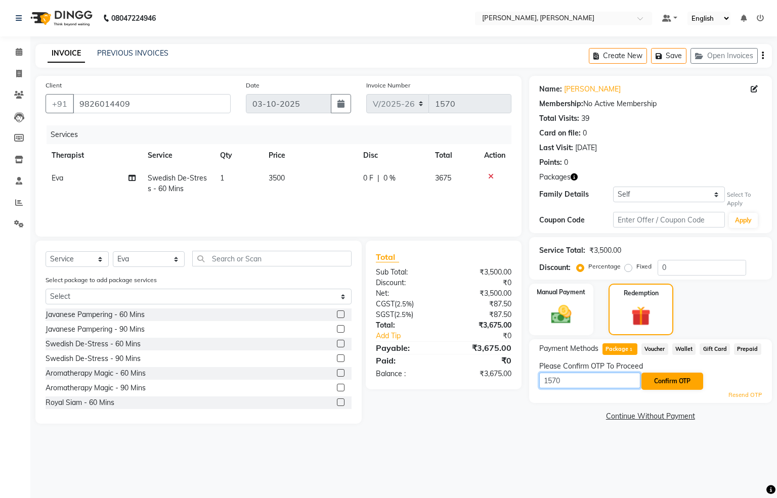
type input "1570"
click at [672, 376] on button "Confirm OTP" at bounding box center [672, 381] width 62 height 17
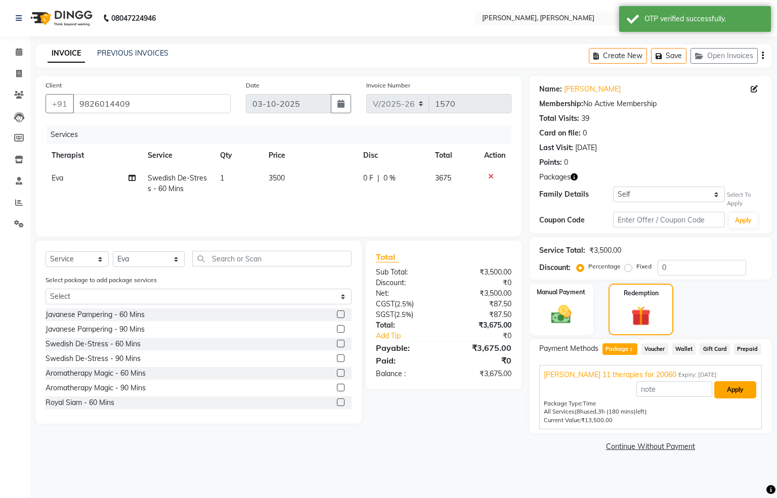
click at [737, 387] on button "Apply" at bounding box center [735, 389] width 42 height 17
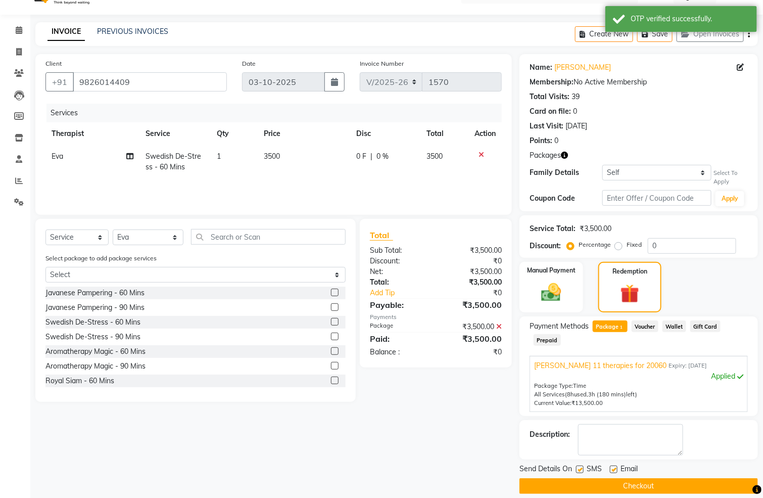
scroll to position [34, 0]
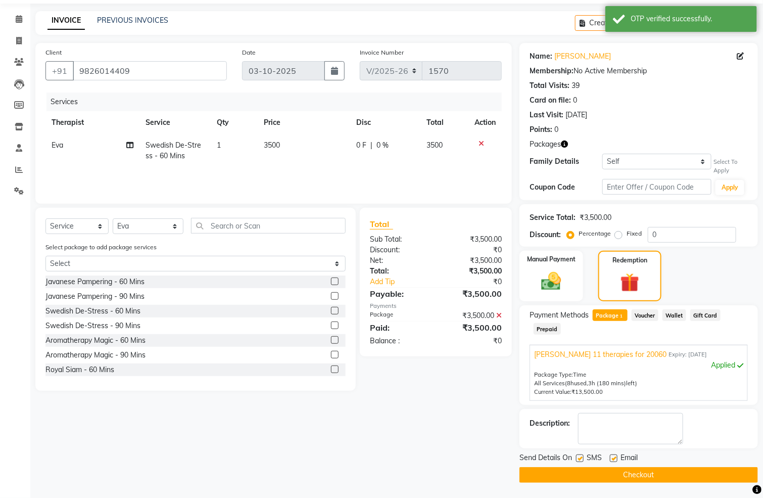
click at [632, 471] on button "Checkout" at bounding box center [639, 475] width 239 height 16
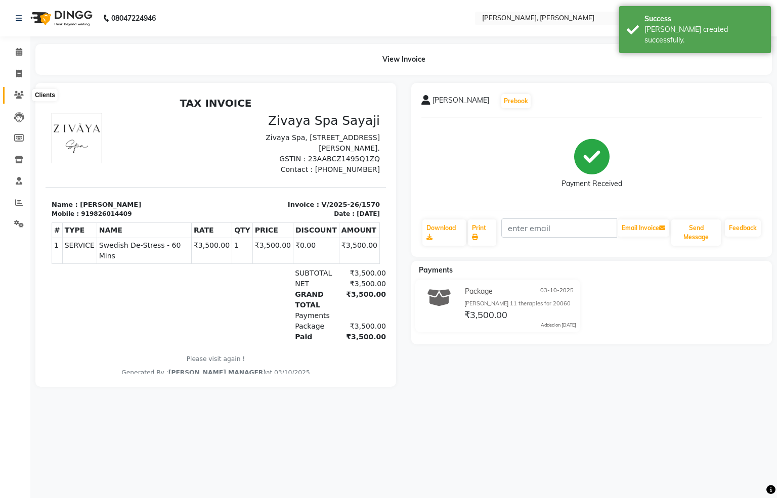
click at [17, 95] on icon at bounding box center [19, 95] width 10 height 8
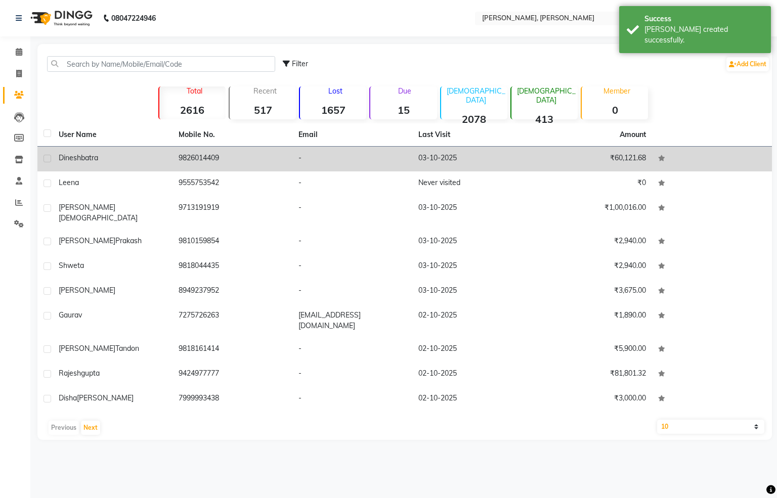
click at [193, 159] on td "9826014409" at bounding box center [232, 159] width 120 height 25
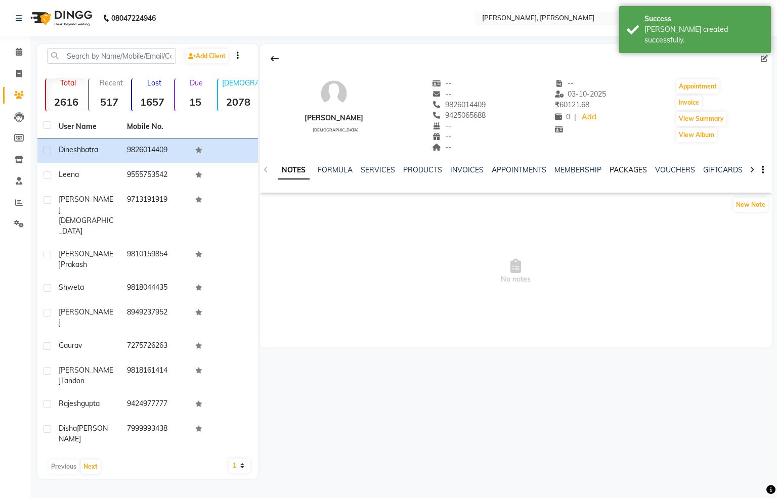
click at [622, 167] on link "PACKAGES" at bounding box center [627, 169] width 37 height 9
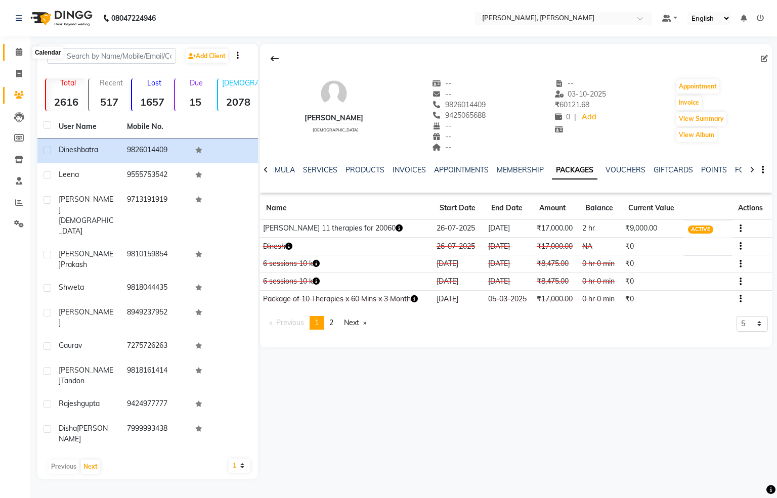
click at [19, 51] on icon at bounding box center [19, 52] width 7 height 8
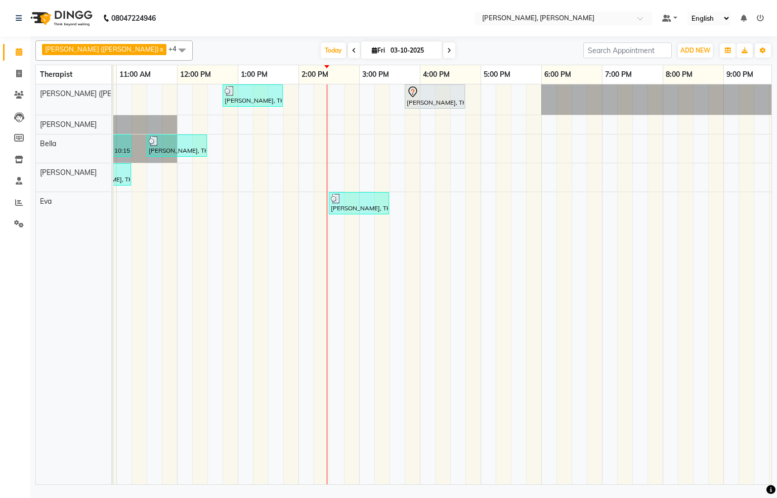
scroll to position [0, 240]
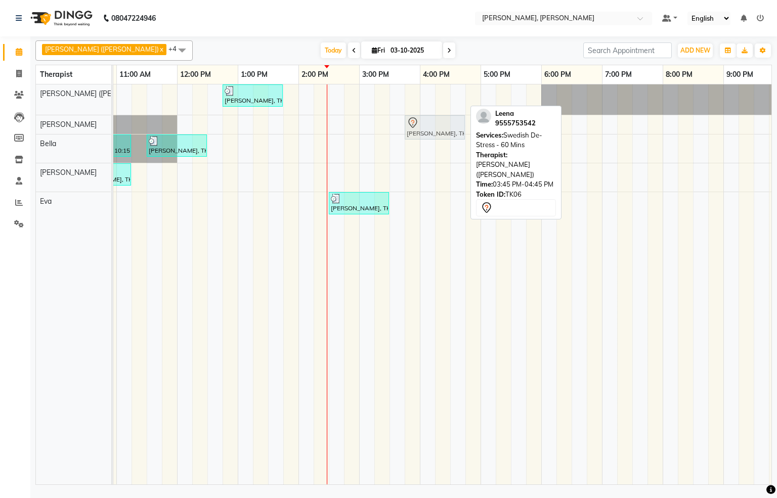
drag, startPoint x: 427, startPoint y: 96, endPoint x: 428, endPoint y: 125, distance: 29.3
click at [428, 125] on tbody "[PERSON_NAME], TK04, 12:45 PM-01:45 PM, Swedish De-Stress - 60 Mins Leena, TK06…" at bounding box center [359, 152] width 971 height 136
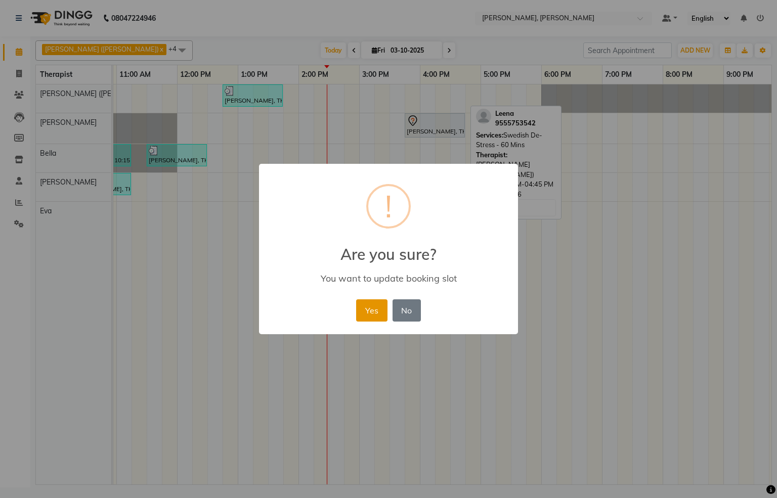
click at [374, 316] on button "Yes" at bounding box center [371, 310] width 31 height 22
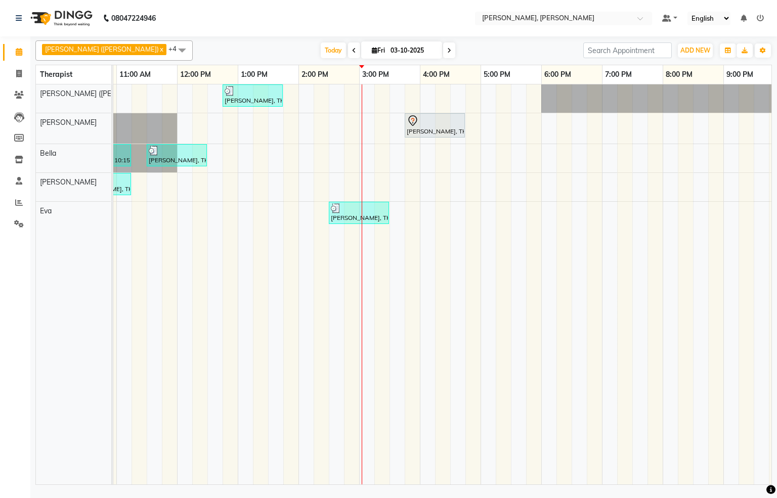
scroll to position [0, 313]
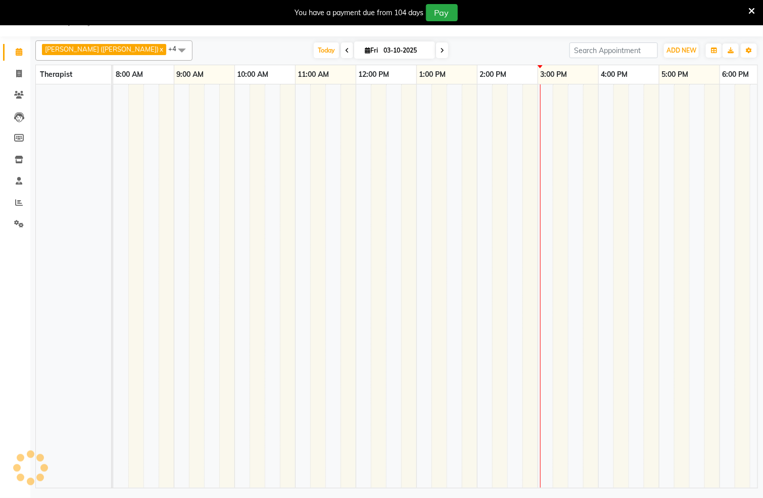
select select "en"
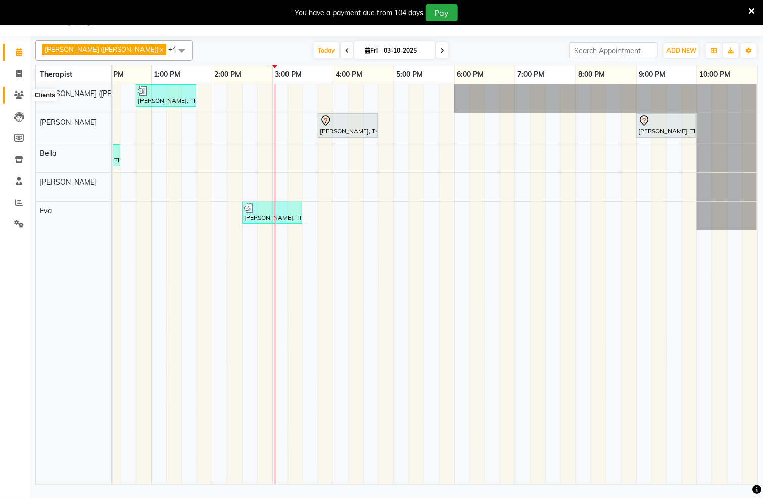
click at [20, 91] on icon at bounding box center [19, 95] width 10 height 8
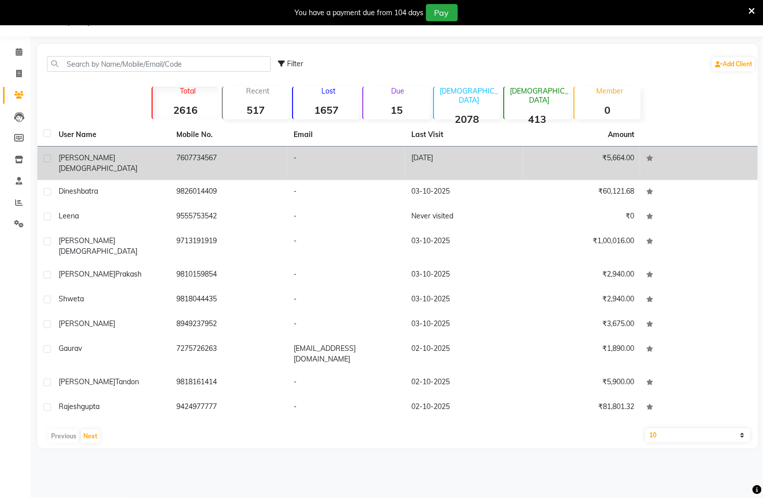
click at [199, 156] on td "7607734567" at bounding box center [229, 163] width 118 height 33
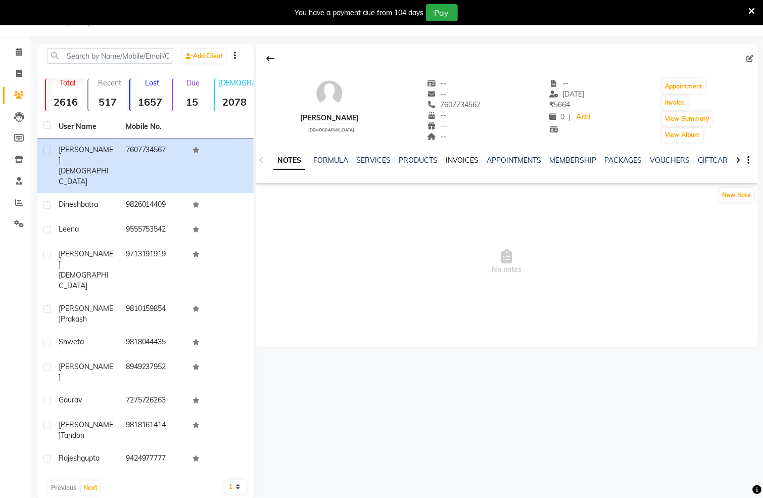
click at [451, 157] on link "INVOICES" at bounding box center [462, 160] width 33 height 9
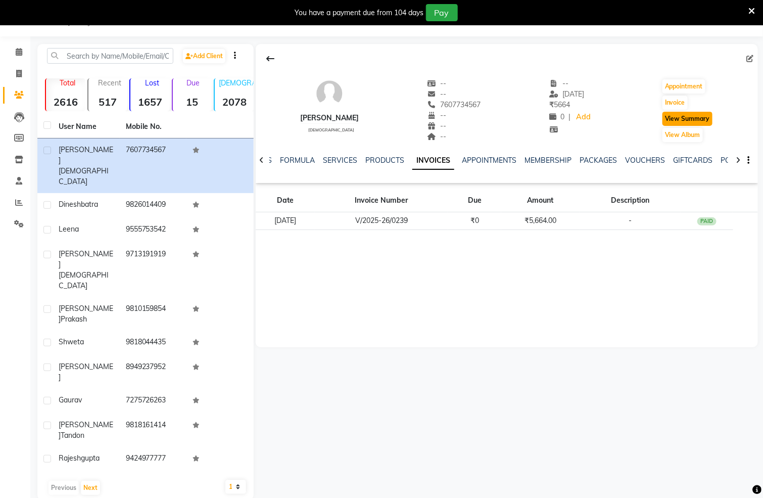
click at [698, 117] on button "View Summary" at bounding box center [688, 119] width 50 height 14
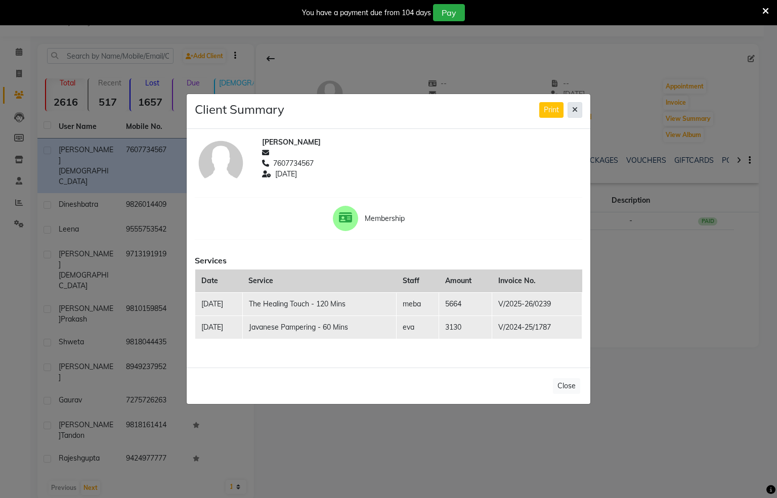
click at [573, 109] on icon at bounding box center [575, 109] width 6 height 7
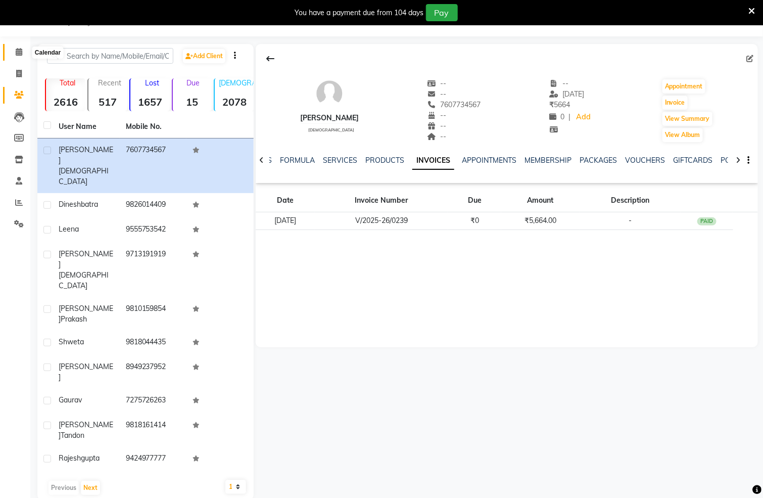
click at [17, 48] on icon at bounding box center [19, 52] width 7 height 8
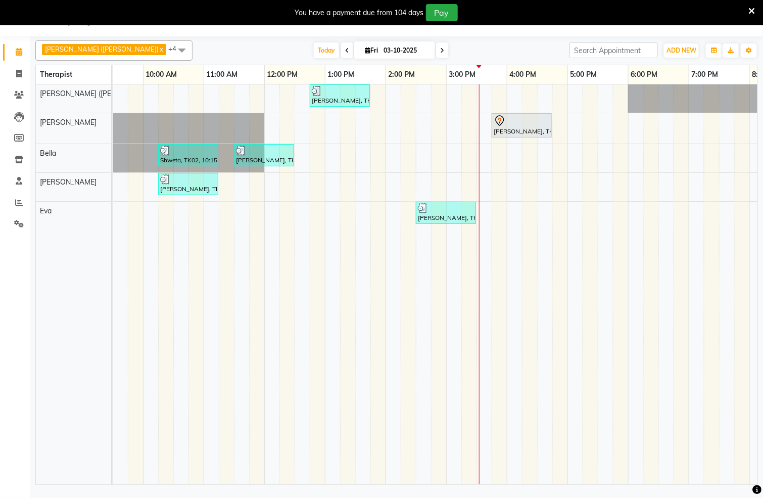
scroll to position [0, 326]
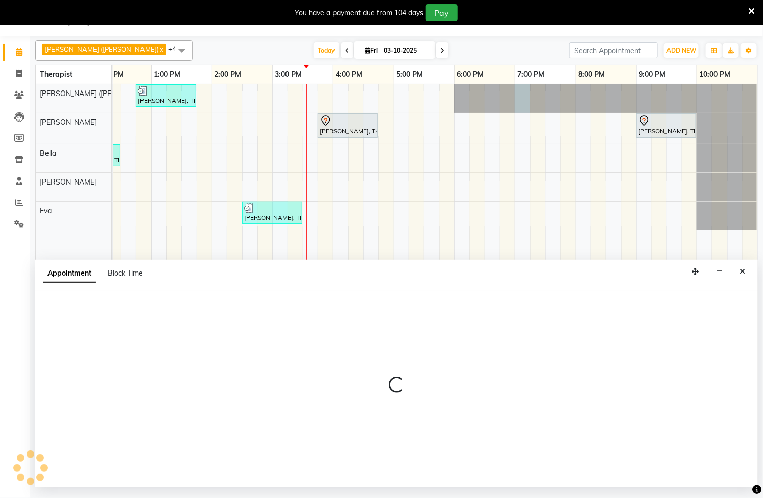
select select "55791"
select select "1140"
select select "tentative"
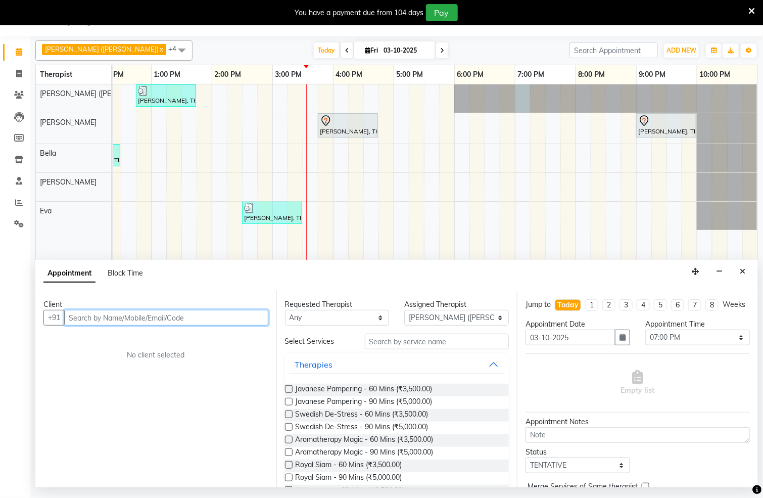
click at [223, 320] on input "text" at bounding box center [166, 318] width 204 height 16
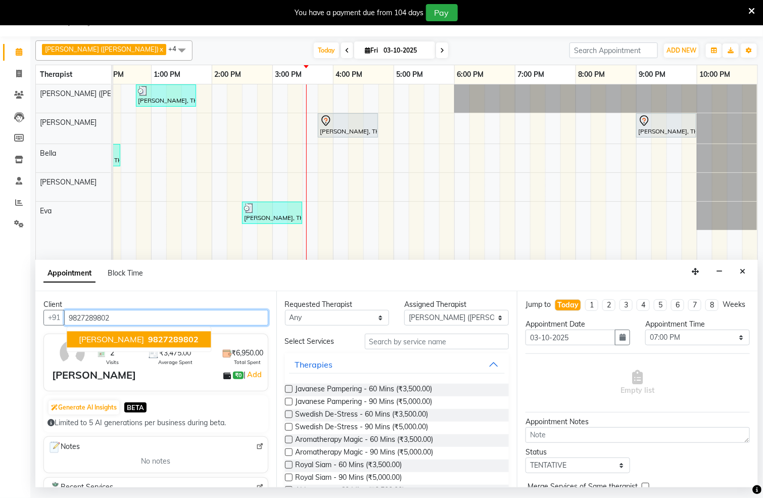
click at [136, 339] on span "swapna bhatia" at bounding box center [111, 340] width 65 height 10
type input "9827289802"
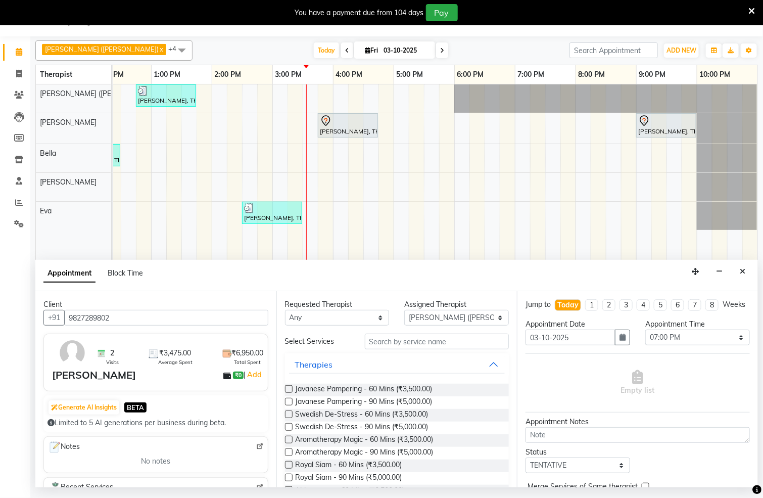
click at [288, 416] on label at bounding box center [289, 415] width 8 height 8
click at [288, 416] on input "checkbox" at bounding box center [288, 415] width 7 height 7
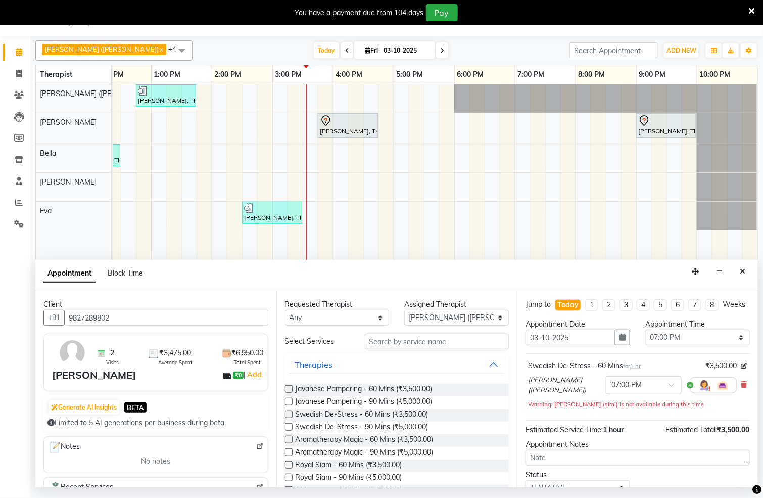
click at [288, 416] on label at bounding box center [289, 415] width 8 height 8
click at [288, 416] on input "checkbox" at bounding box center [288, 415] width 7 height 7
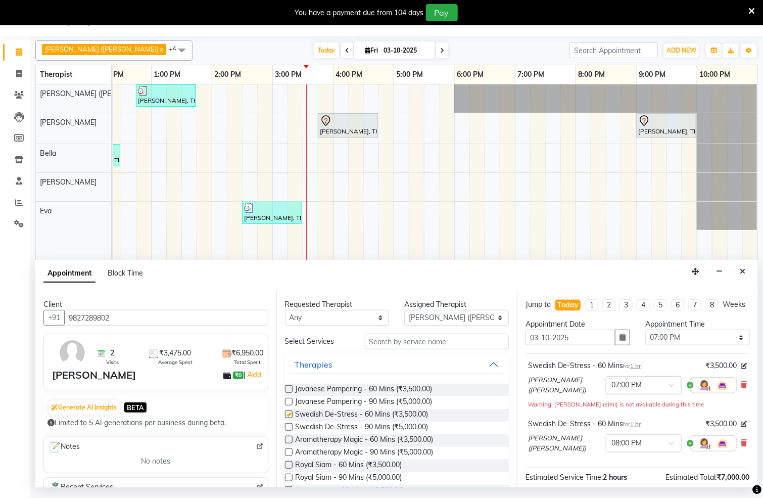
checkbox input "false"
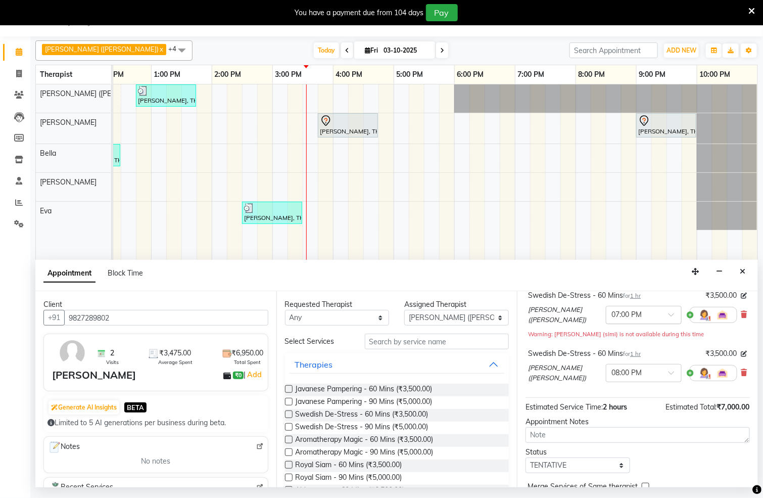
scroll to position [128, 0]
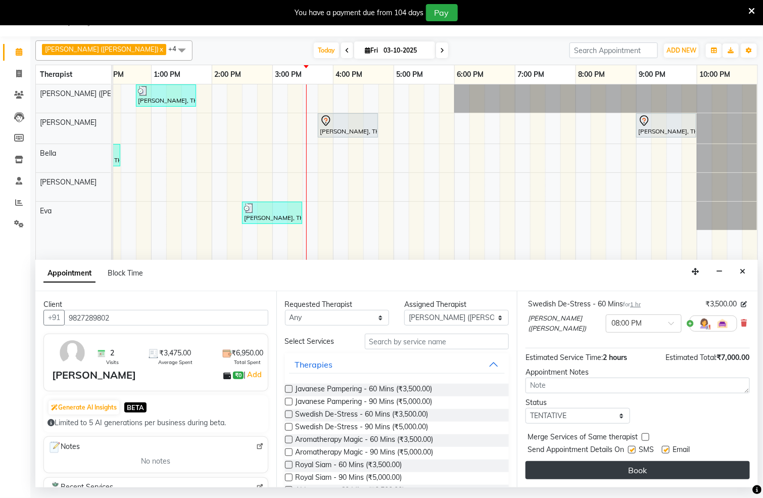
click at [593, 474] on button "Book" at bounding box center [638, 470] width 224 height 18
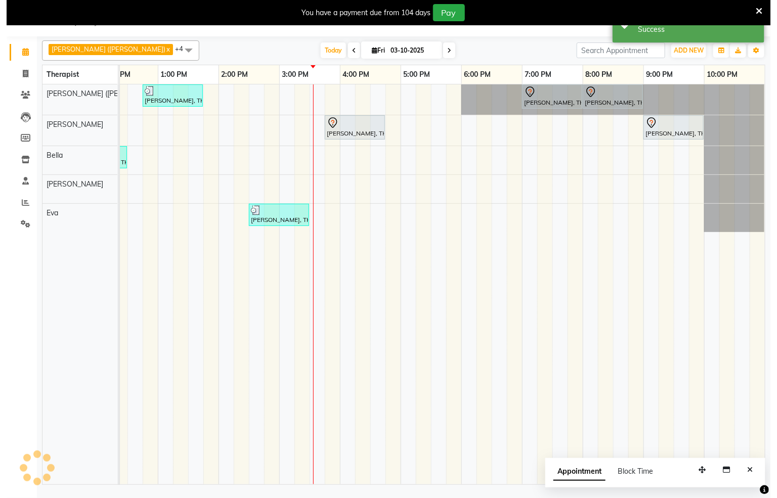
scroll to position [0, 0]
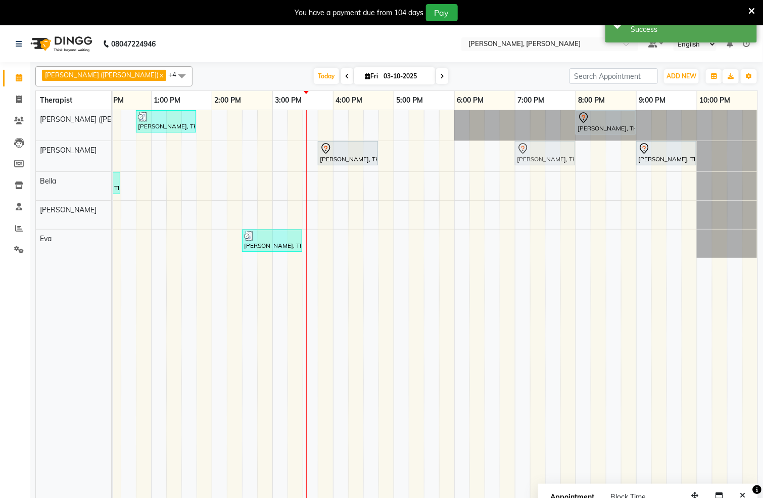
drag, startPoint x: 516, startPoint y: 129, endPoint x: 516, endPoint y: 156, distance: 26.8
click at [516, 156] on tbody "madhur jain, TK04, 12:45 PM-01:45 PM, Swedish De-Stress - 60 Mins swapna bhatia…" at bounding box center [272, 184] width 971 height 148
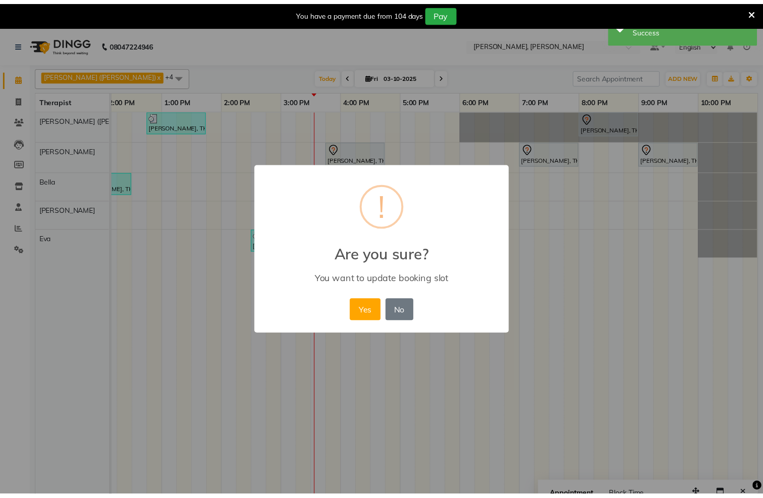
scroll to position [0, 313]
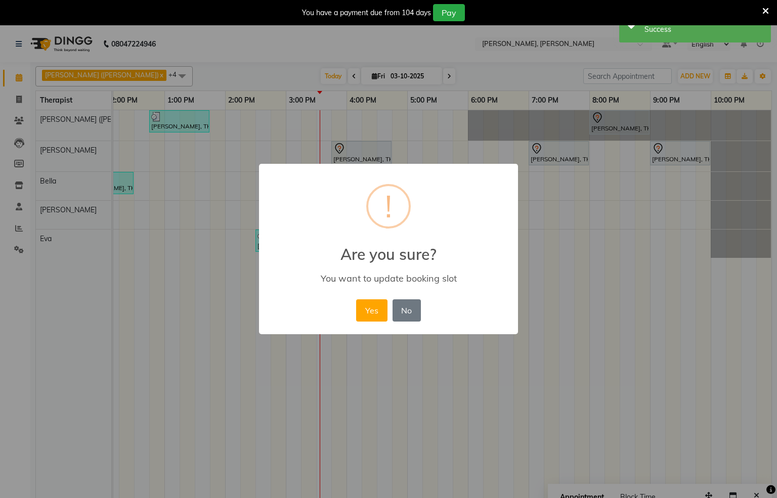
drag, startPoint x: 369, startPoint y: 308, endPoint x: 384, endPoint y: 281, distance: 31.0
click at [369, 308] on button "Yes" at bounding box center [371, 310] width 31 height 22
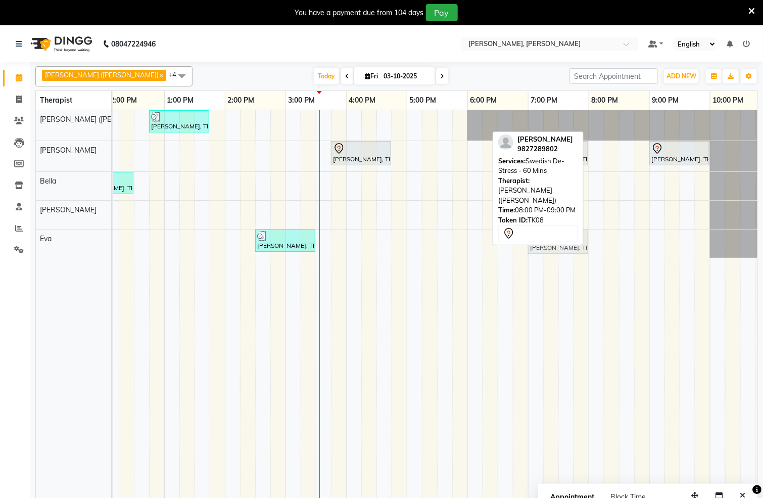
drag, startPoint x: 611, startPoint y: 128, endPoint x: 551, endPoint y: 243, distance: 130.3
click at [551, 243] on tbody "madhur jain, TK04, 12:45 PM-01:45 PM, Swedish De-Stress - 60 Mins swapna bhatia…" at bounding box center [285, 184] width 971 height 148
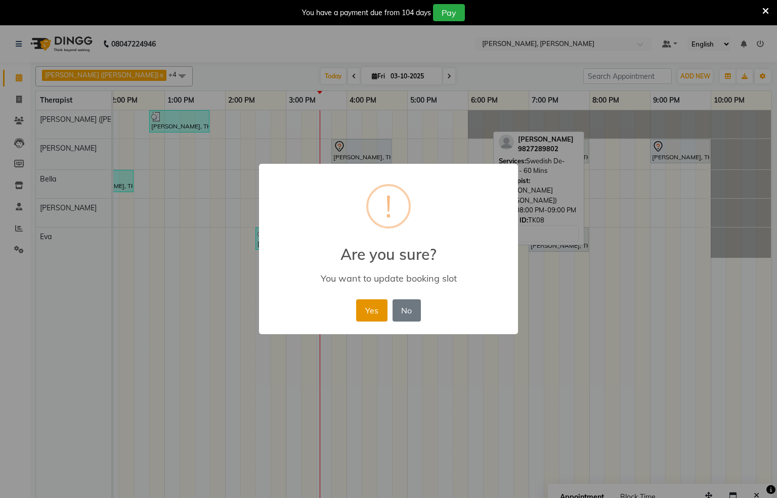
click at [366, 314] on button "Yes" at bounding box center [371, 310] width 31 height 22
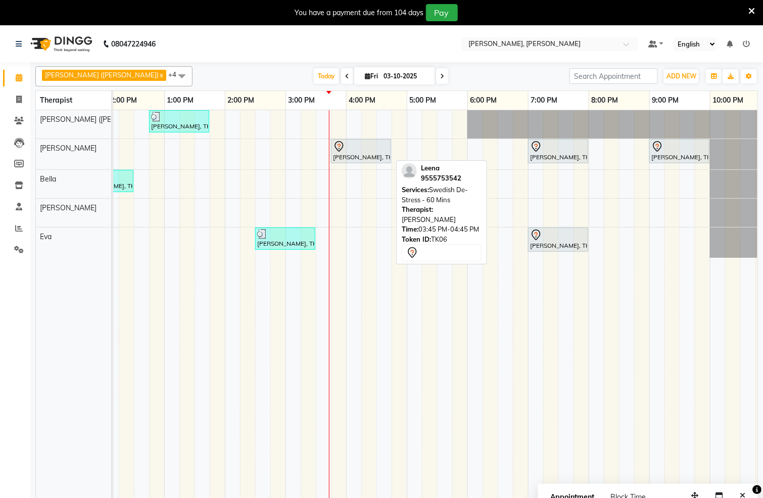
click at [368, 149] on div at bounding box center [361, 147] width 56 height 12
click at [366, 150] on div at bounding box center [361, 147] width 56 height 12
select select "7"
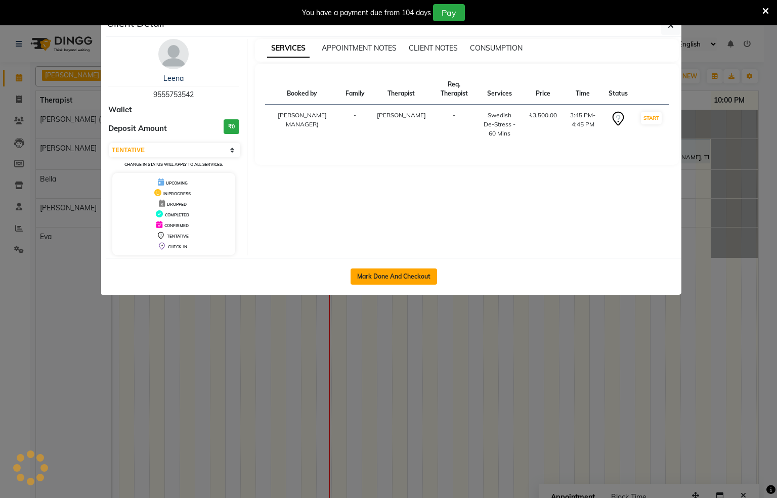
click at [402, 280] on button "Mark Done And Checkout" at bounding box center [393, 276] width 86 height 16
select select "service"
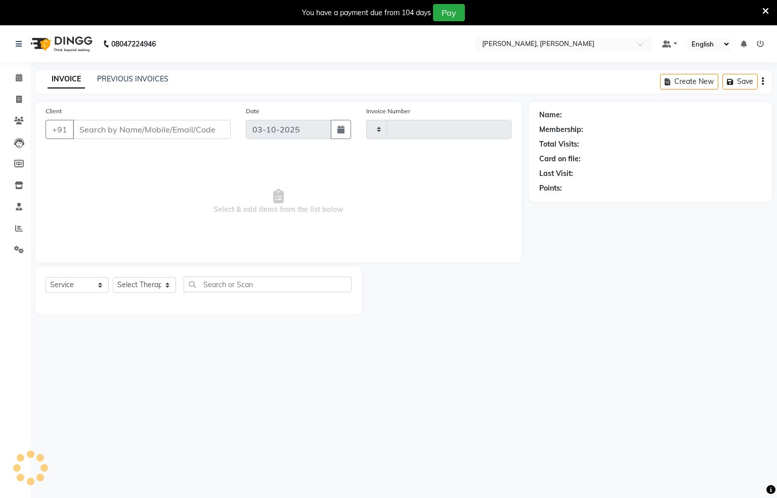
type input "1571"
select select "6399"
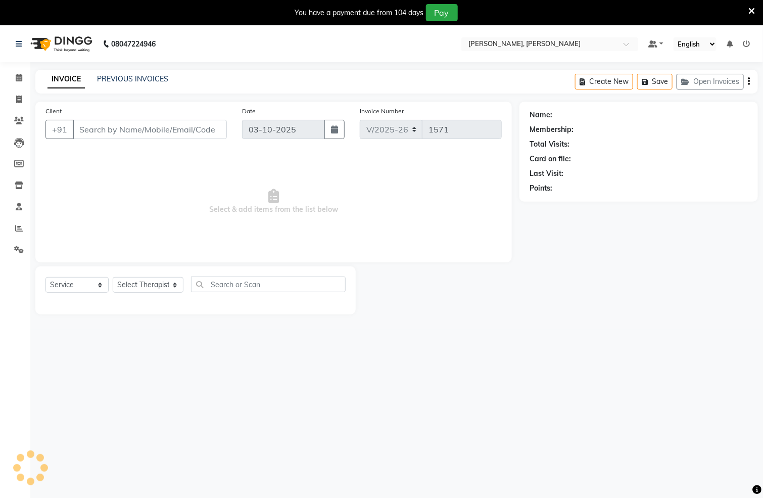
type input "9555753542"
select select "62270"
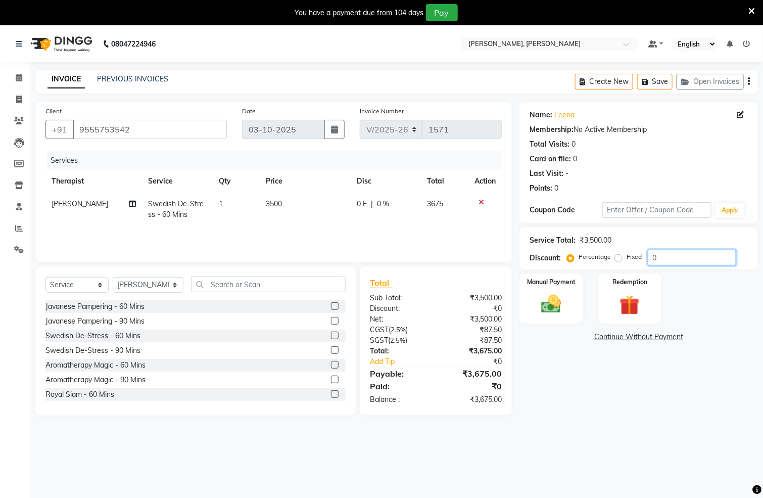
click at [671, 255] on input "0" at bounding box center [692, 258] width 88 height 16
type input "20"
click at [577, 299] on div "Manual Payment" at bounding box center [552, 299] width 66 height 52
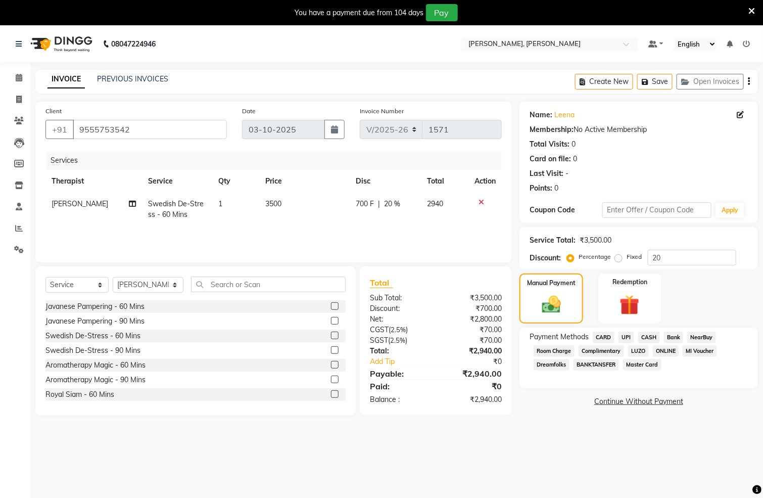
click at [629, 333] on span "UPI" at bounding box center [627, 338] width 16 height 12
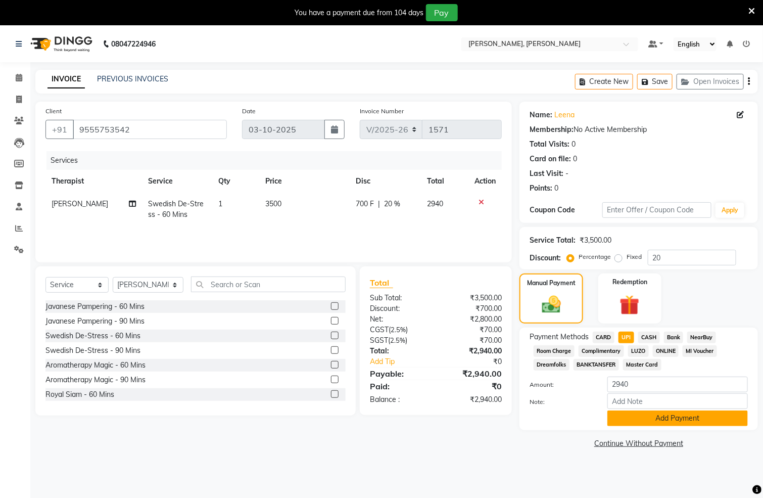
click at [700, 415] on button "Add Payment" at bounding box center [678, 419] width 141 height 16
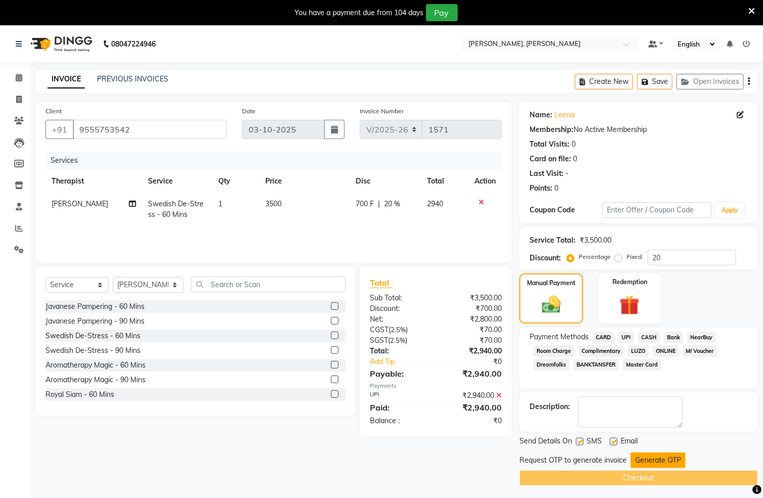
click at [661, 458] on button "Generate OTP" at bounding box center [658, 461] width 55 height 16
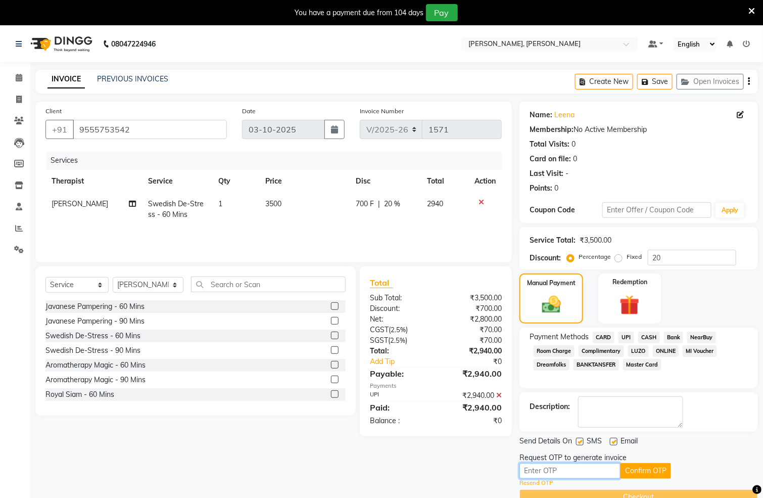
click at [572, 476] on input "text" at bounding box center [570, 471] width 101 height 16
type input "5168"
click at [645, 473] on button "Confirm OTP" at bounding box center [646, 471] width 51 height 16
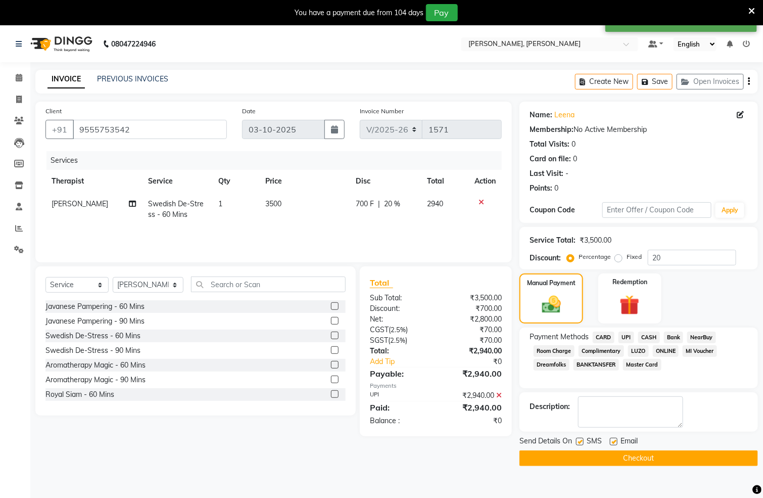
click at [669, 459] on button "Checkout" at bounding box center [639, 458] width 239 height 16
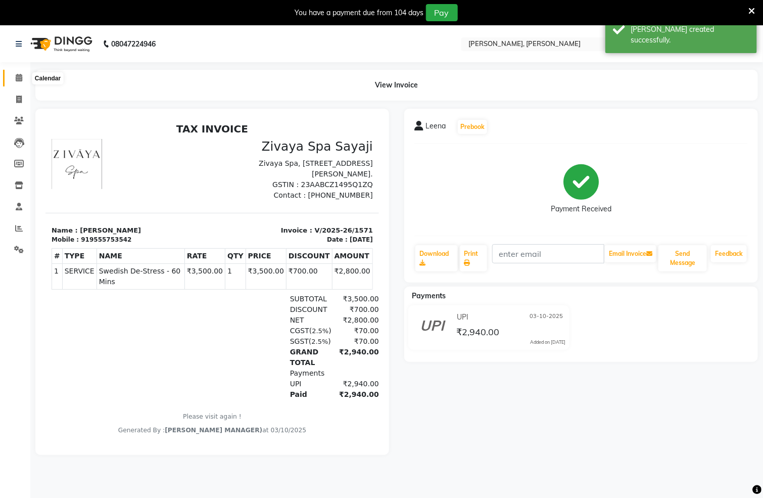
click at [14, 77] on span at bounding box center [19, 78] width 18 height 12
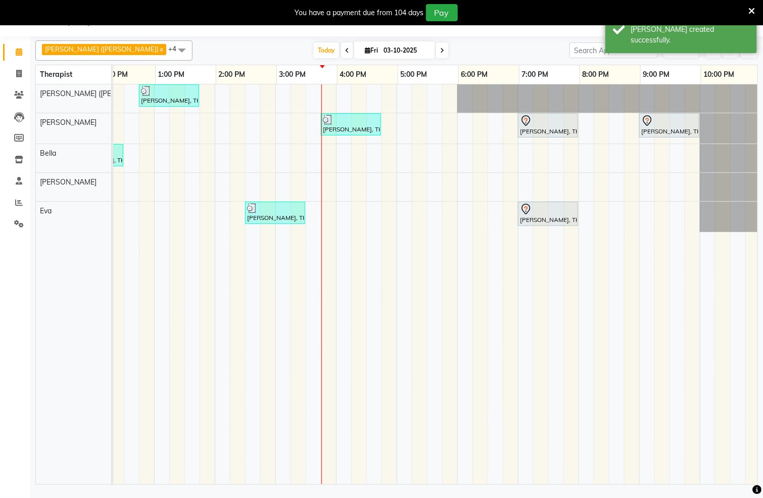
scroll to position [0, 323]
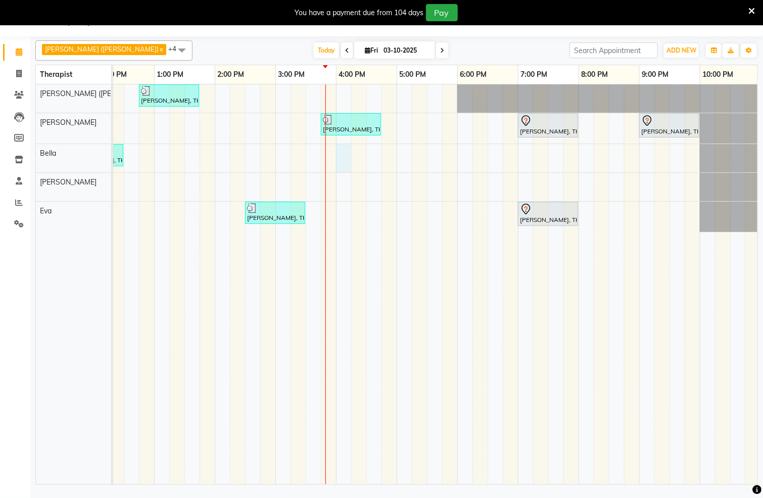
click at [347, 164] on div "madhur jain, TK04, 12:45 PM-01:45 PM, Swedish De-Stress - 60 Mins Leena, TK06, …" at bounding box center [275, 284] width 971 height 400
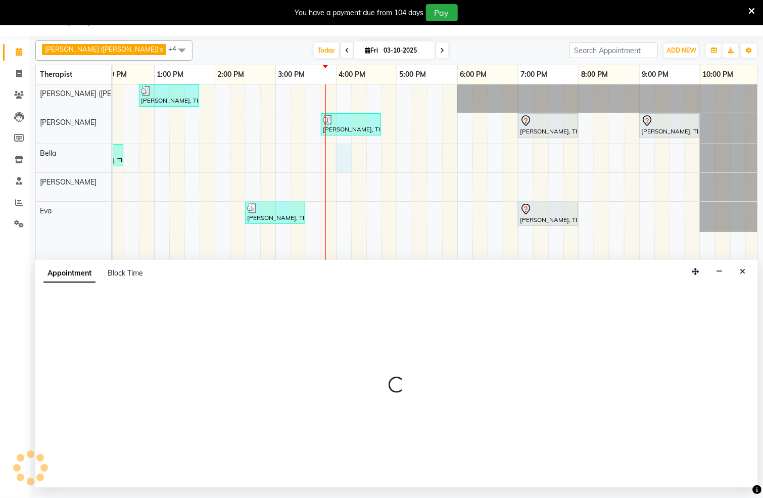
select select "66488"
select select "960"
select select "tentative"
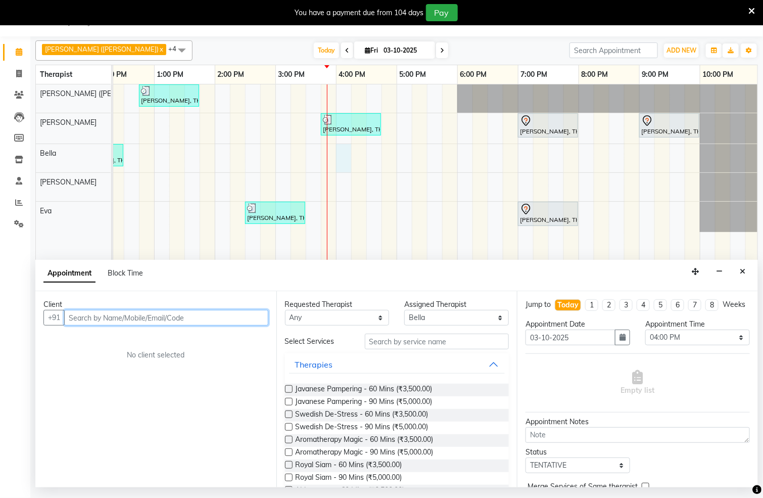
click at [237, 319] on input "text" at bounding box center [166, 318] width 204 height 16
type input "9582894828"
click at [245, 319] on span "Add Client" at bounding box center [248, 317] width 34 height 9
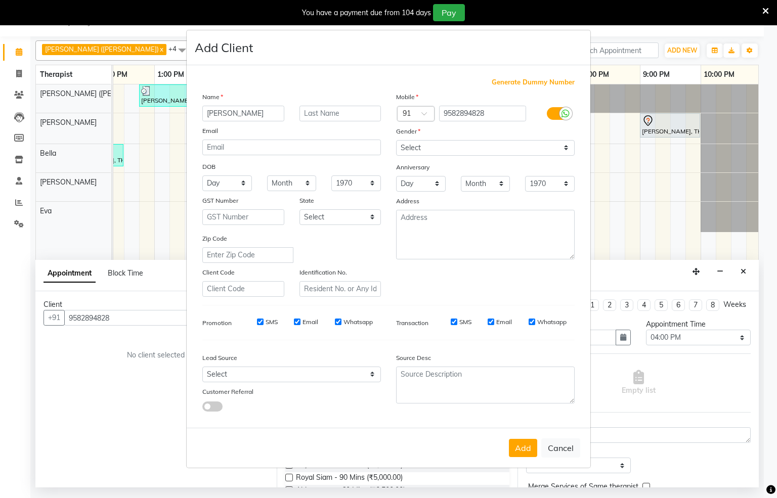
type input "Rajesh K"
type input "s"
type input "Singh"
click at [560, 144] on select "Select [DEMOGRAPHIC_DATA] [DEMOGRAPHIC_DATA] Other Prefer Not To Say" at bounding box center [485, 148] width 178 height 16
select select "[DEMOGRAPHIC_DATA]"
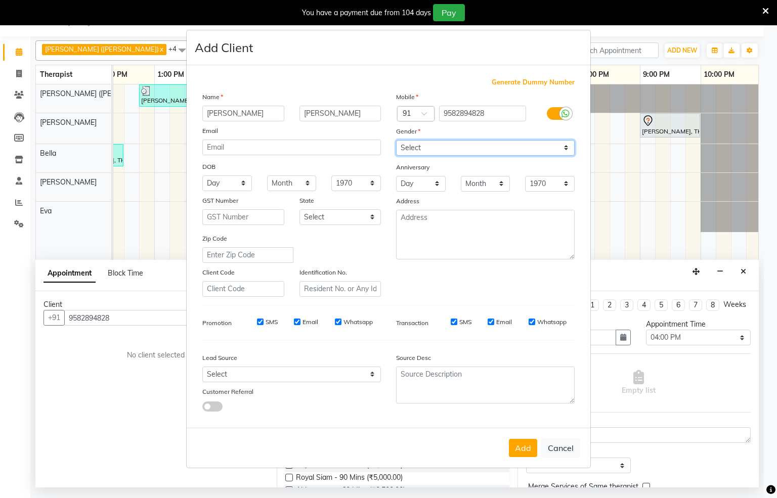
click at [396, 141] on select "Select [DEMOGRAPHIC_DATA] [DEMOGRAPHIC_DATA] Other Prefer Not To Say" at bounding box center [485, 148] width 178 height 16
click at [517, 448] on button "Add" at bounding box center [523, 448] width 28 height 18
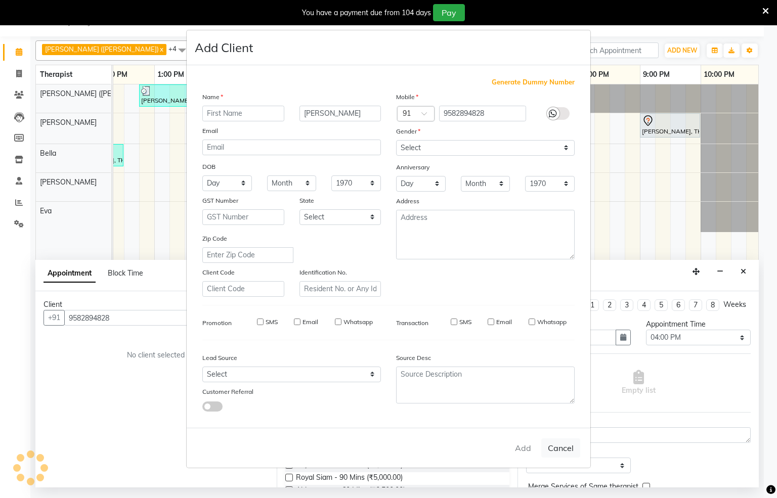
select select
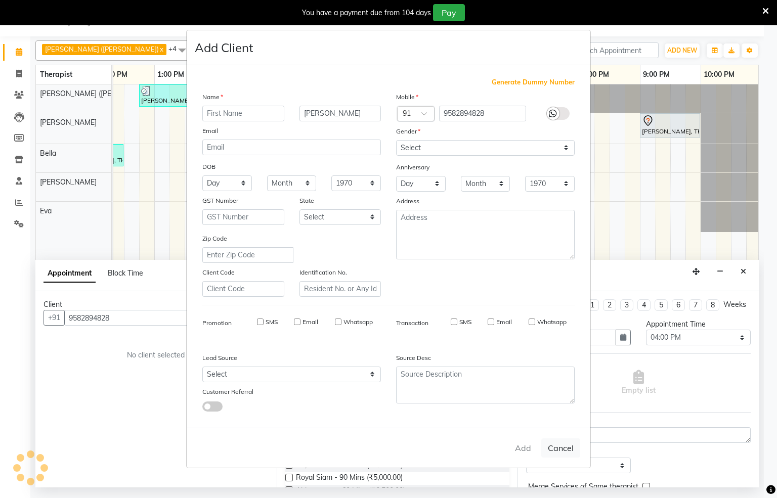
select select
checkbox input "false"
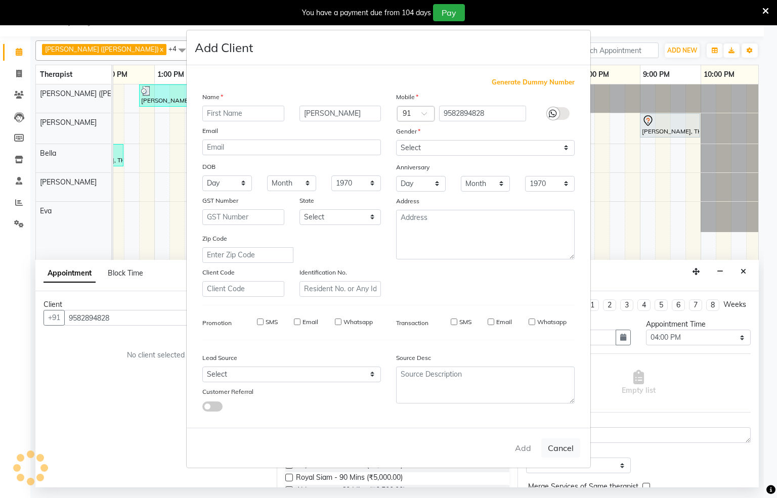
checkbox input "false"
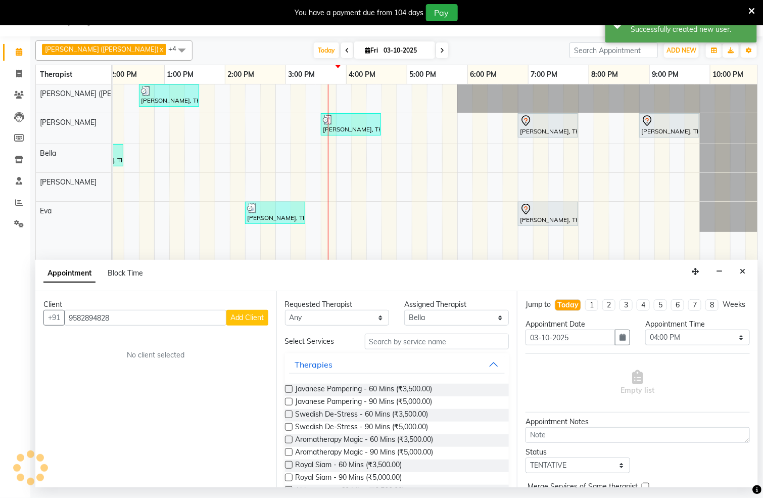
scroll to position [0, 313]
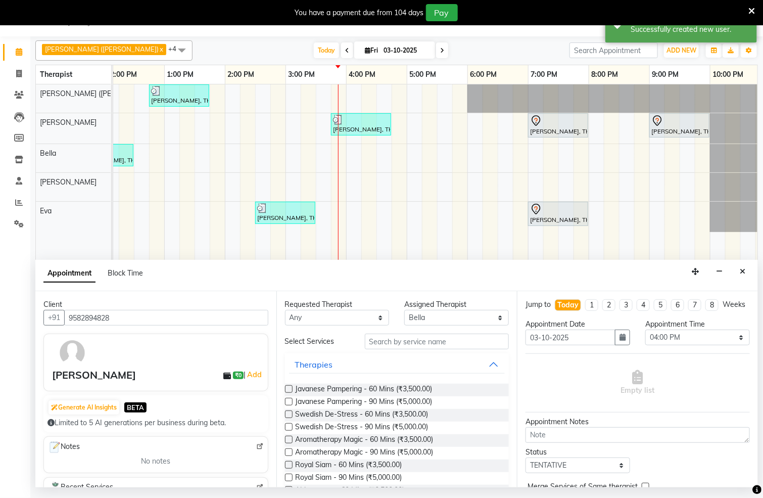
click at [286, 428] on label at bounding box center [289, 427] width 8 height 8
click at [286, 428] on input "checkbox" at bounding box center [288, 428] width 7 height 7
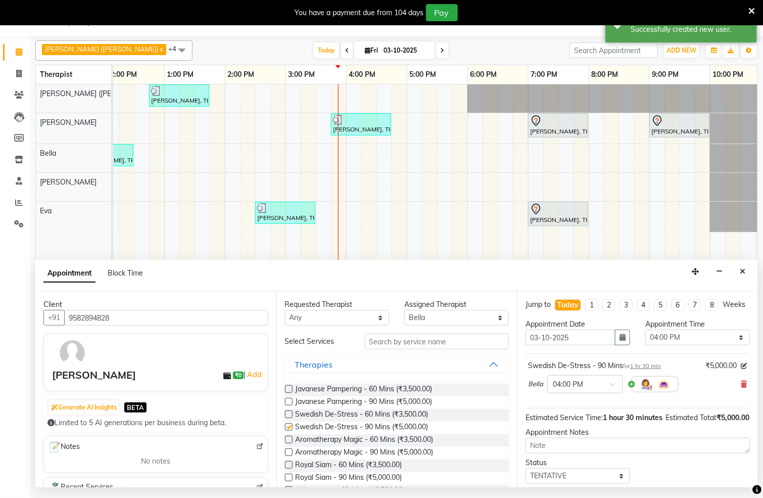
checkbox input "false"
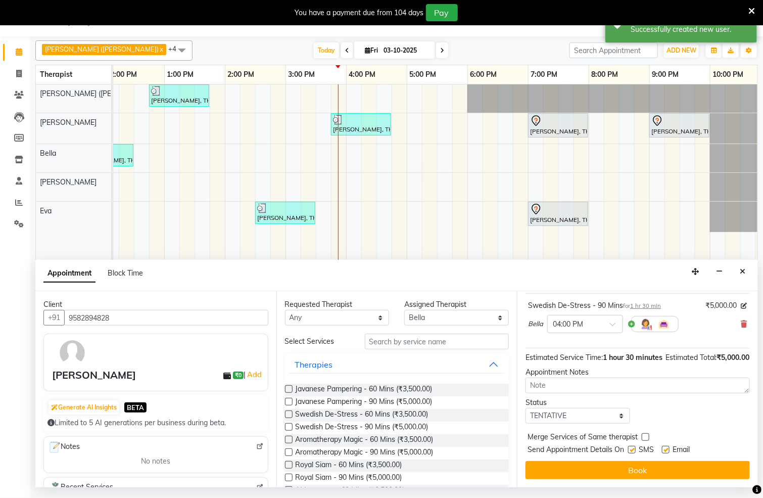
scroll to position [82, 0]
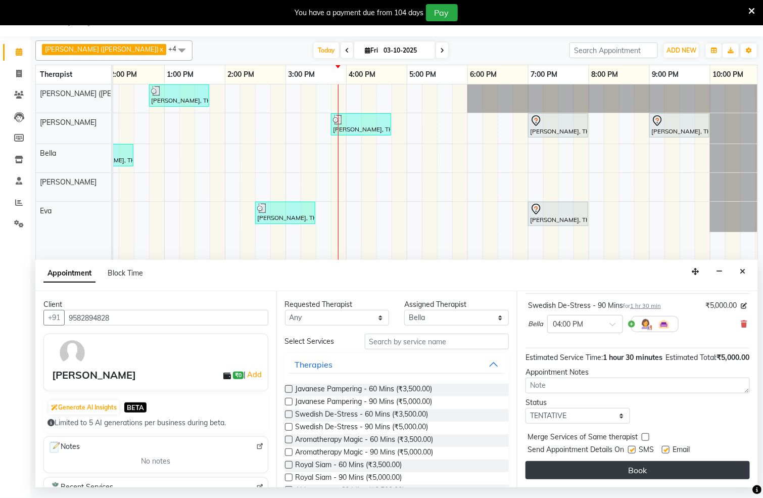
click at [643, 472] on button "Book" at bounding box center [638, 470] width 224 height 18
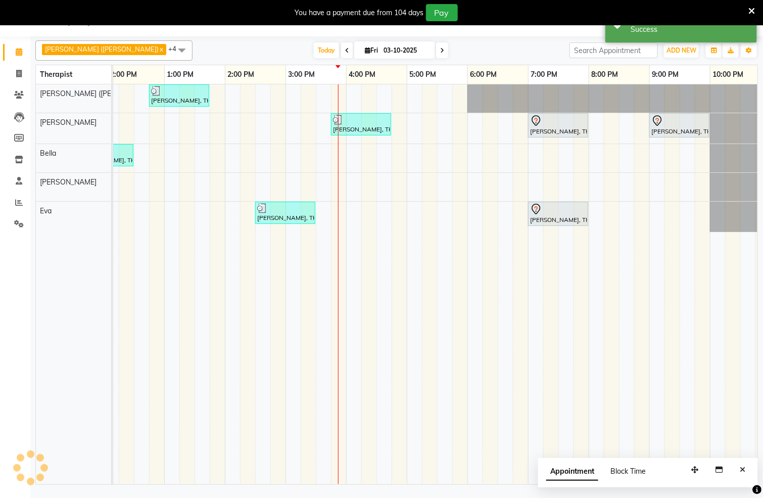
scroll to position [0, 0]
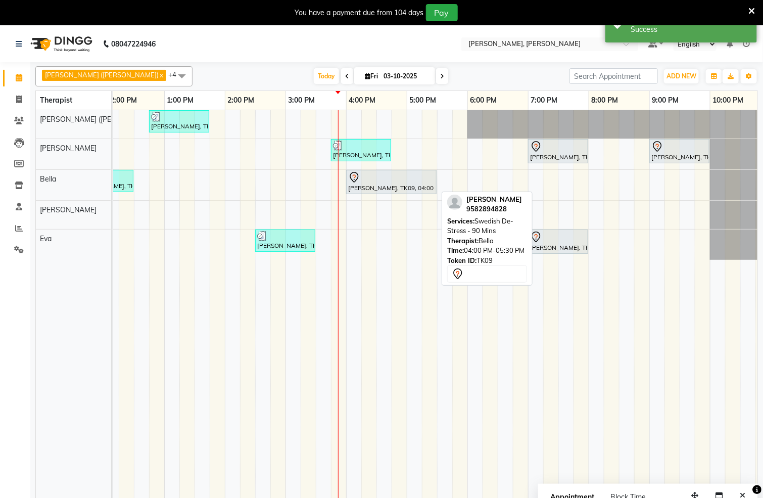
click at [387, 183] on div at bounding box center [391, 177] width 86 height 12
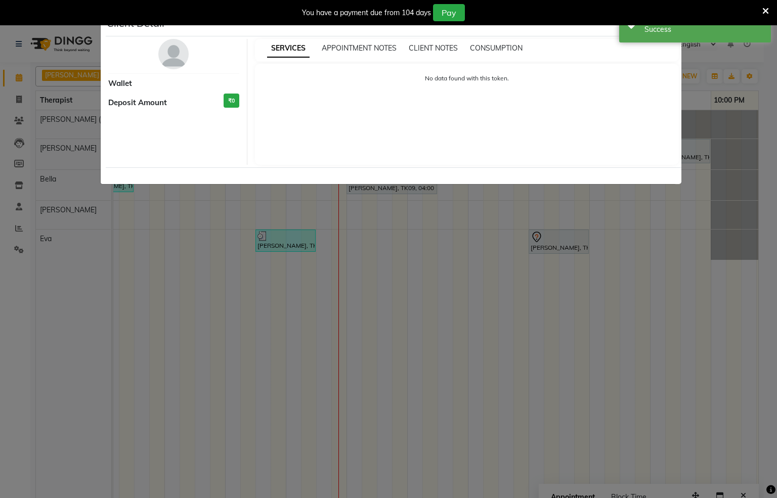
select select "7"
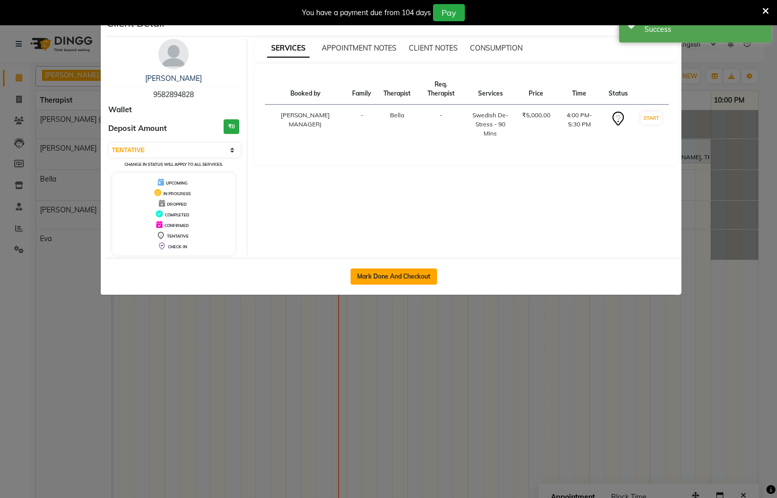
click at [390, 278] on button "Mark Done And Checkout" at bounding box center [393, 276] width 86 height 16
select select "service"
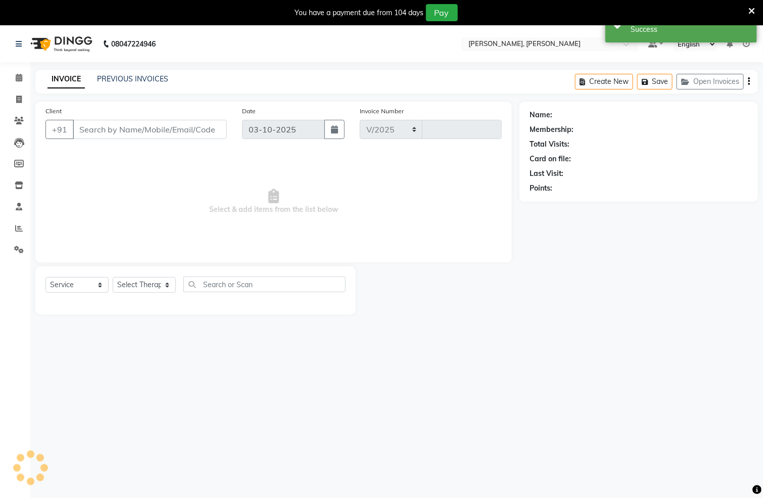
select select "6399"
type input "1572"
type input "9582894828"
select select "66488"
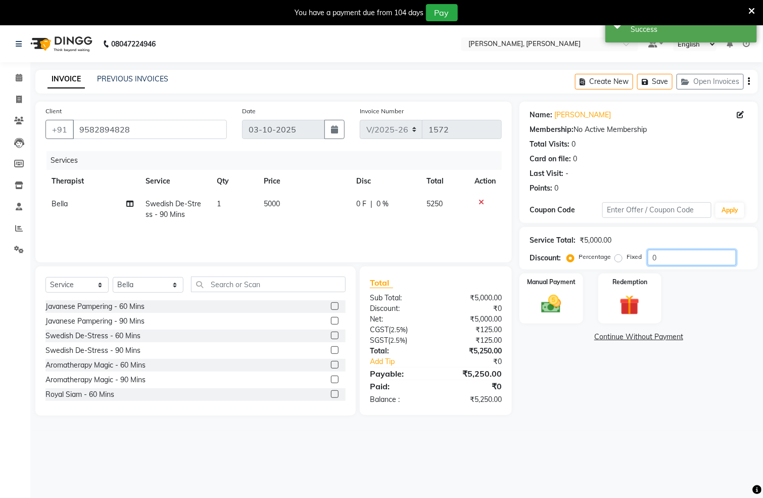
click at [683, 253] on input "0" at bounding box center [692, 258] width 88 height 16
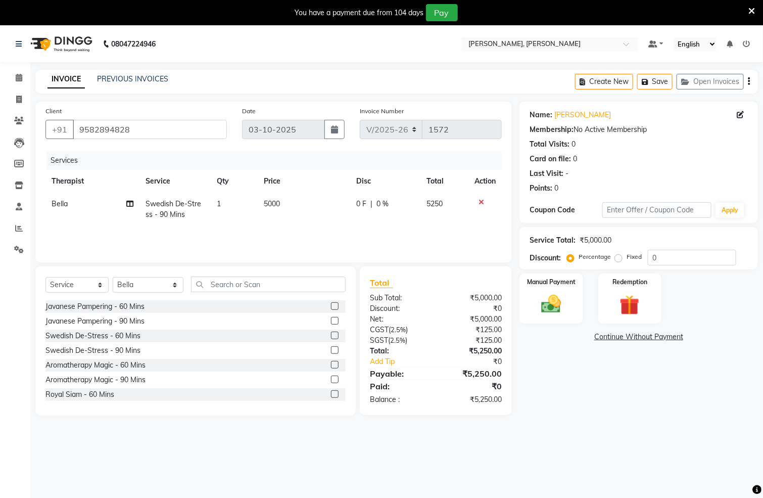
click at [627, 256] on label "Fixed" at bounding box center [634, 256] width 15 height 9
click at [618, 256] on input "Fixed" at bounding box center [620, 256] width 7 height 7
radio input "true"
click at [689, 256] on input "0" at bounding box center [692, 258] width 88 height 16
type input "1050"
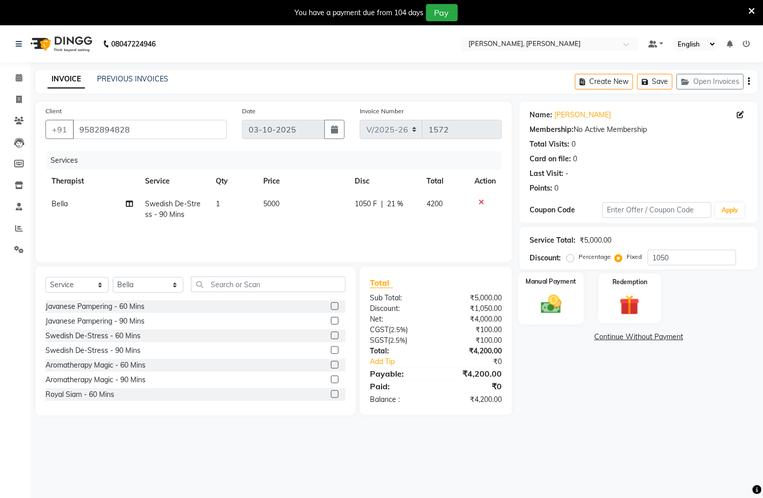
click at [571, 301] on div "Manual Payment" at bounding box center [552, 299] width 66 height 52
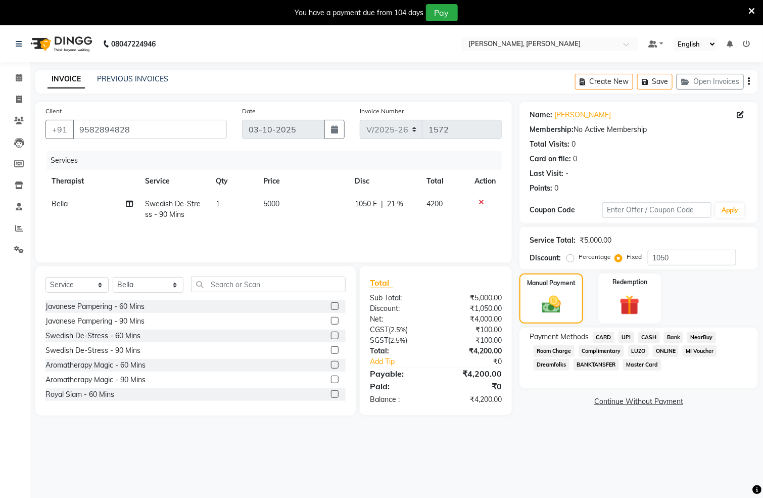
click at [623, 334] on span "UPI" at bounding box center [627, 338] width 16 height 12
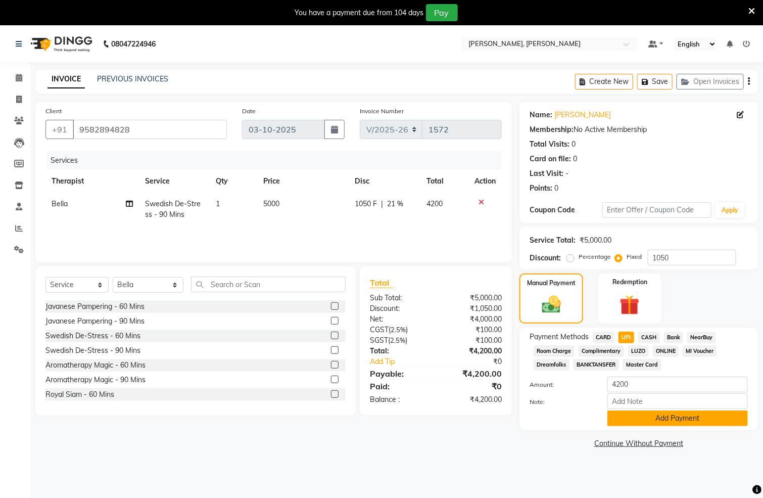
click at [654, 422] on button "Add Payment" at bounding box center [678, 419] width 141 height 16
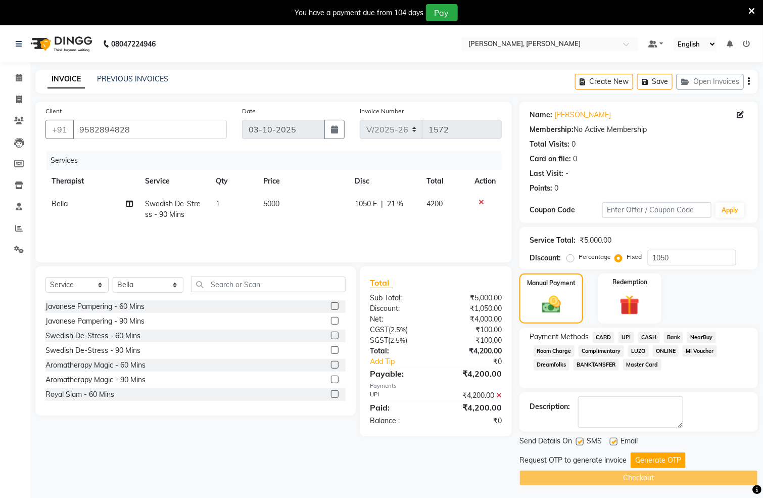
click at [654, 458] on button "Generate OTP" at bounding box center [658, 461] width 55 height 16
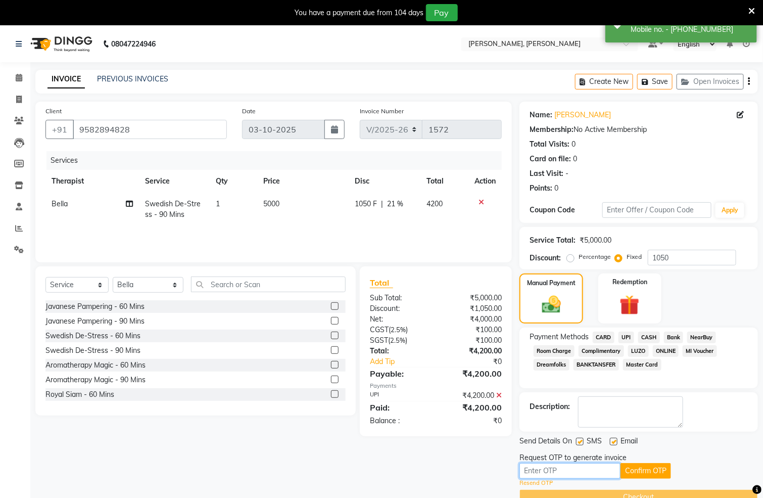
click at [575, 469] on input "text" at bounding box center [570, 471] width 101 height 16
type input "7744"
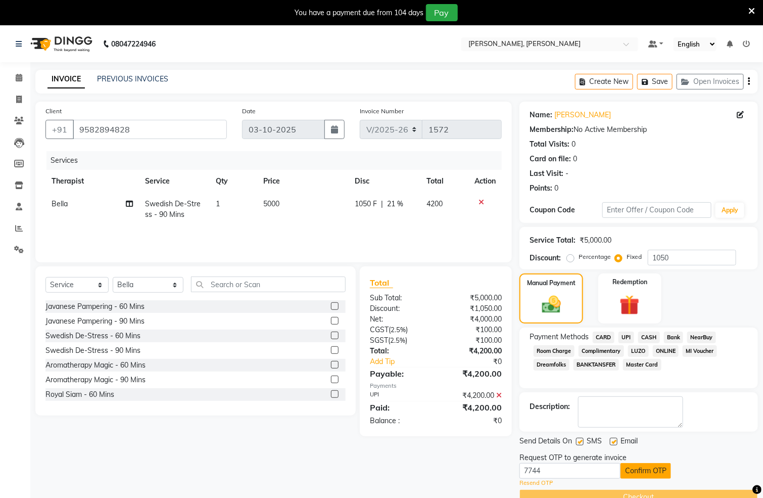
click at [642, 472] on button "Confirm OTP" at bounding box center [646, 471] width 51 height 16
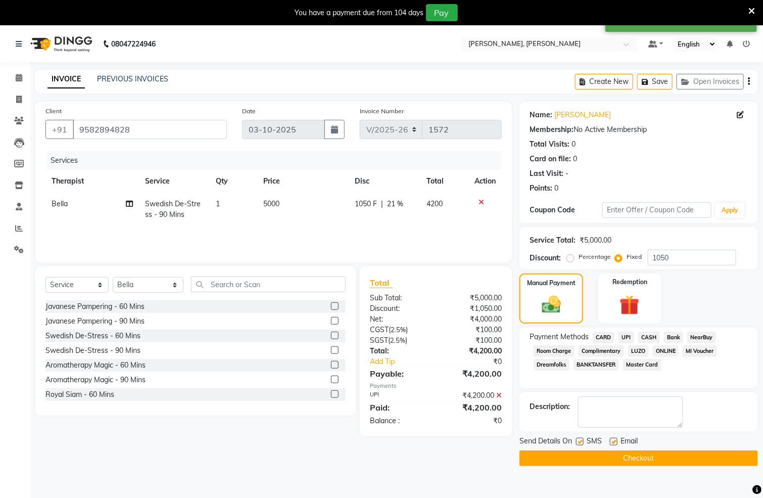
click at [596, 460] on button "Checkout" at bounding box center [639, 458] width 239 height 16
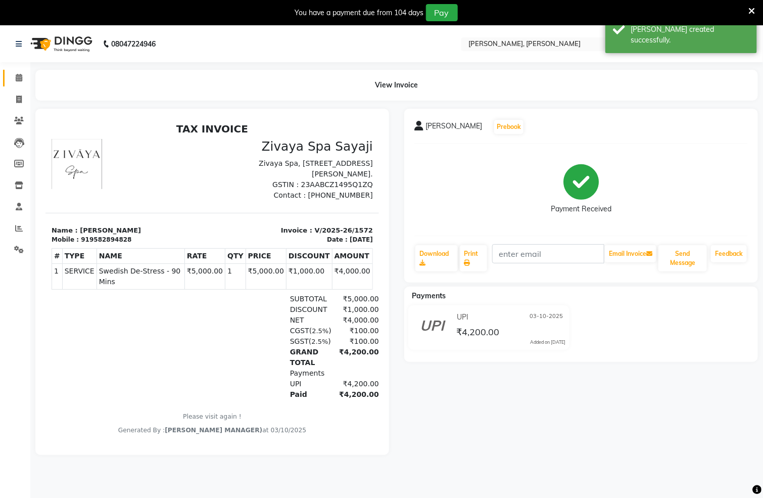
click at [17, 70] on link "Calendar" at bounding box center [15, 78] width 24 height 17
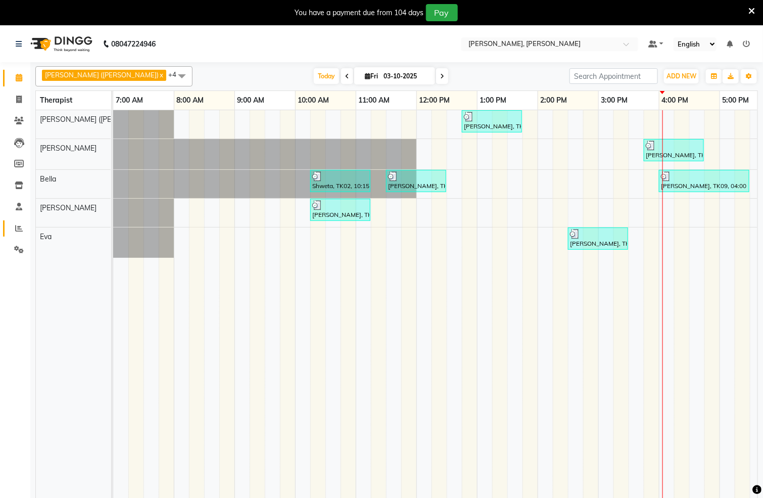
click at [17, 220] on link "Reports" at bounding box center [15, 228] width 24 height 17
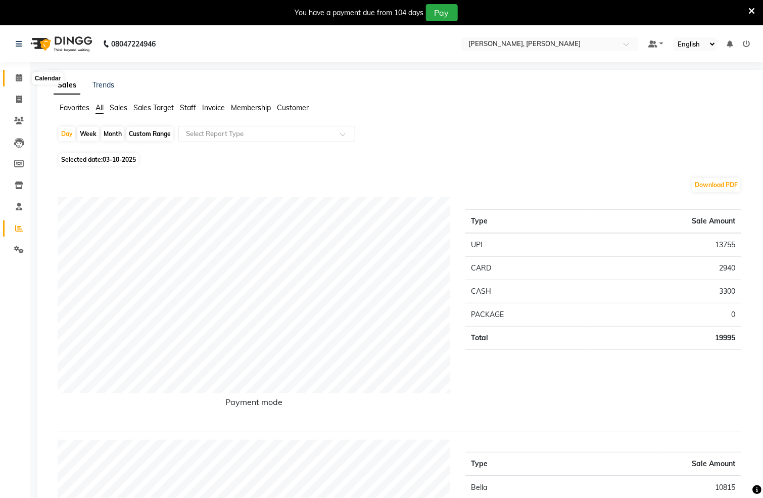
click at [20, 75] on icon at bounding box center [19, 78] width 7 height 8
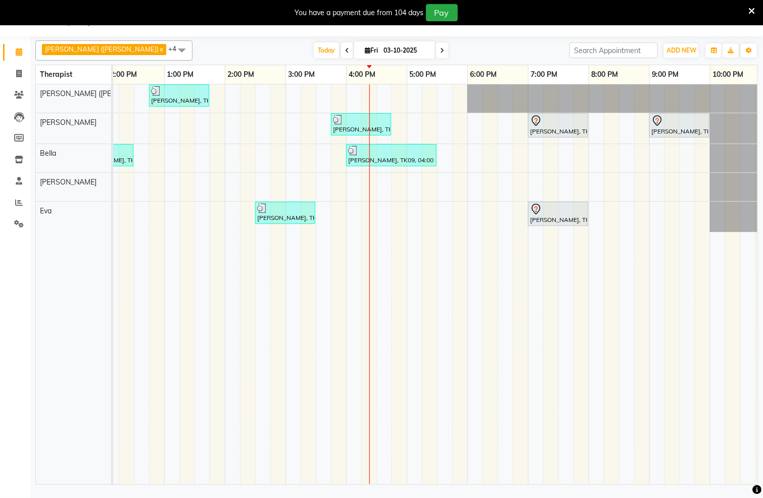
scroll to position [0, 326]
